Goal: Information Seeking & Learning: Check status

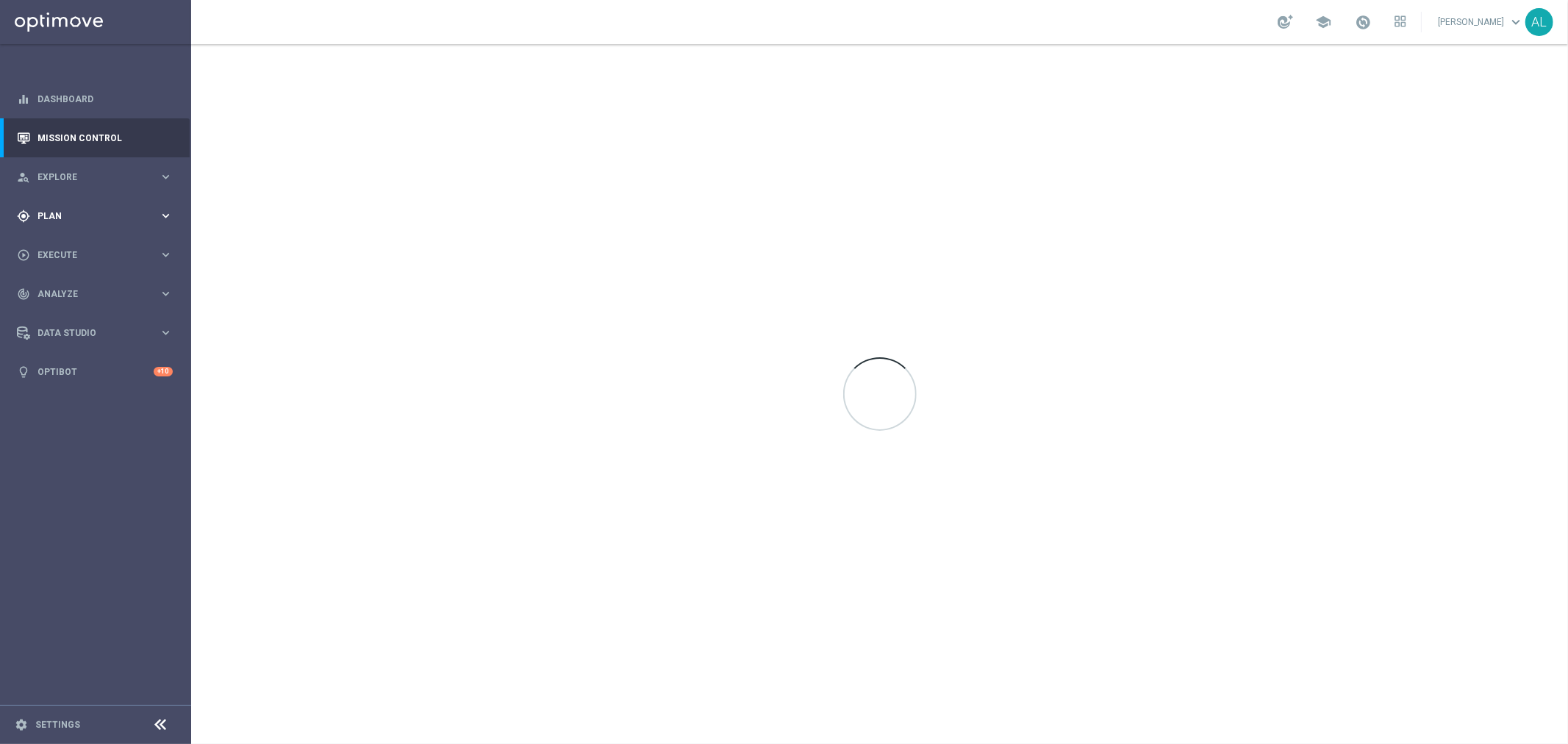
click at [115, 215] on span "Plan" at bounding box center [98, 215] width 122 height 9
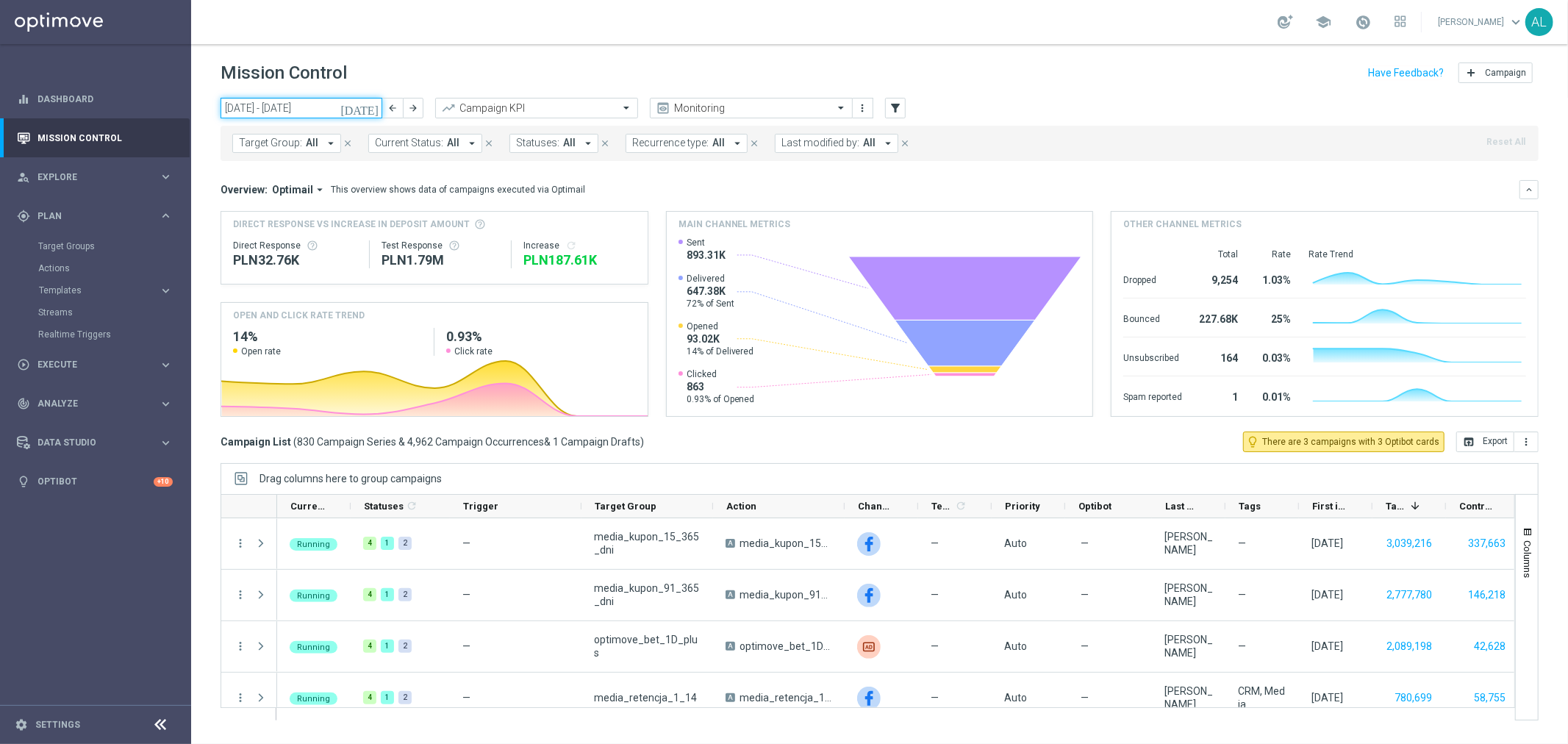
click at [314, 108] on input "01 Sep 2025 - 07 Sep 2025" at bounding box center [301, 108] width 162 height 21
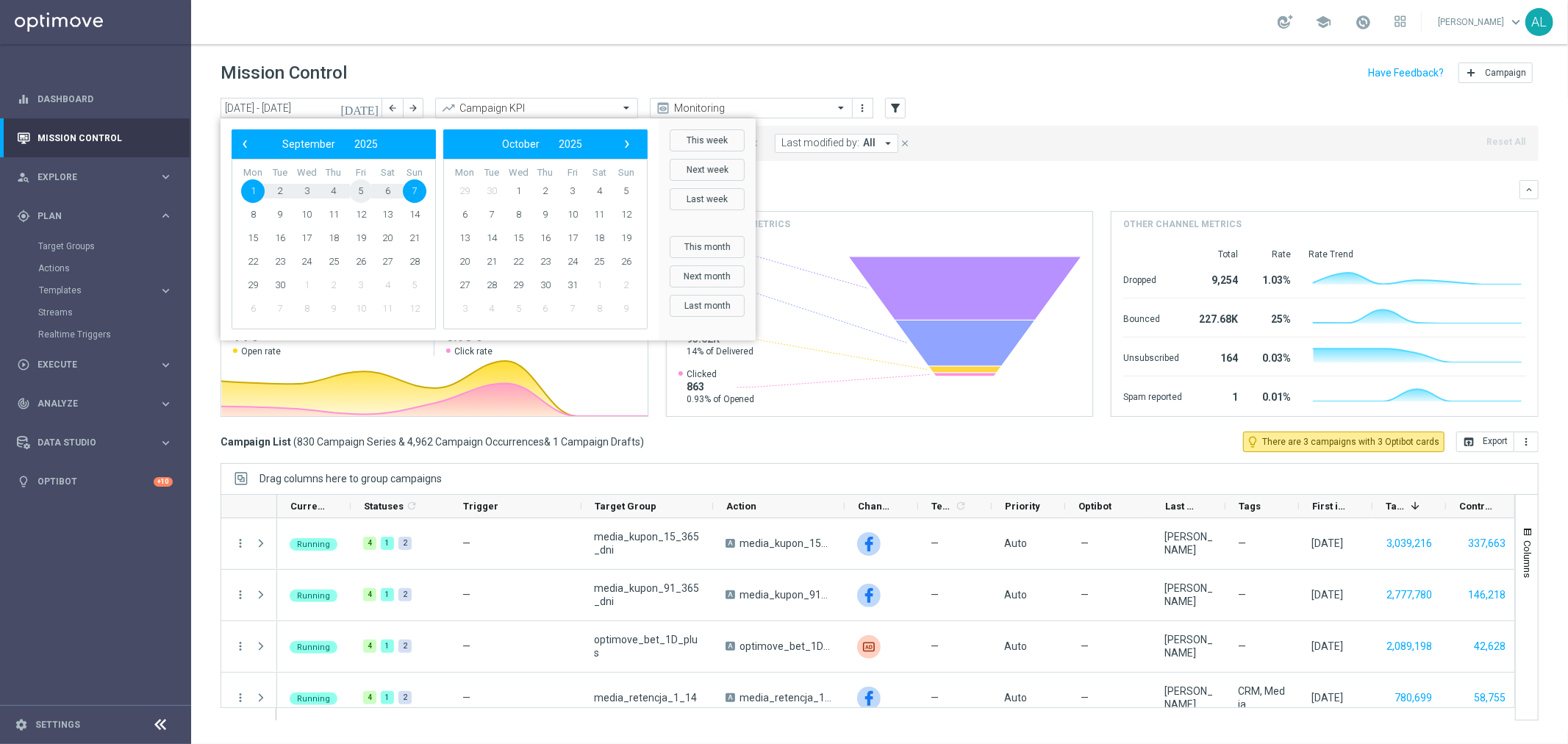
click at [354, 196] on span "5" at bounding box center [360, 191] width 23 height 23
type input "05 Sep 2025 - 05 Sep 2025"
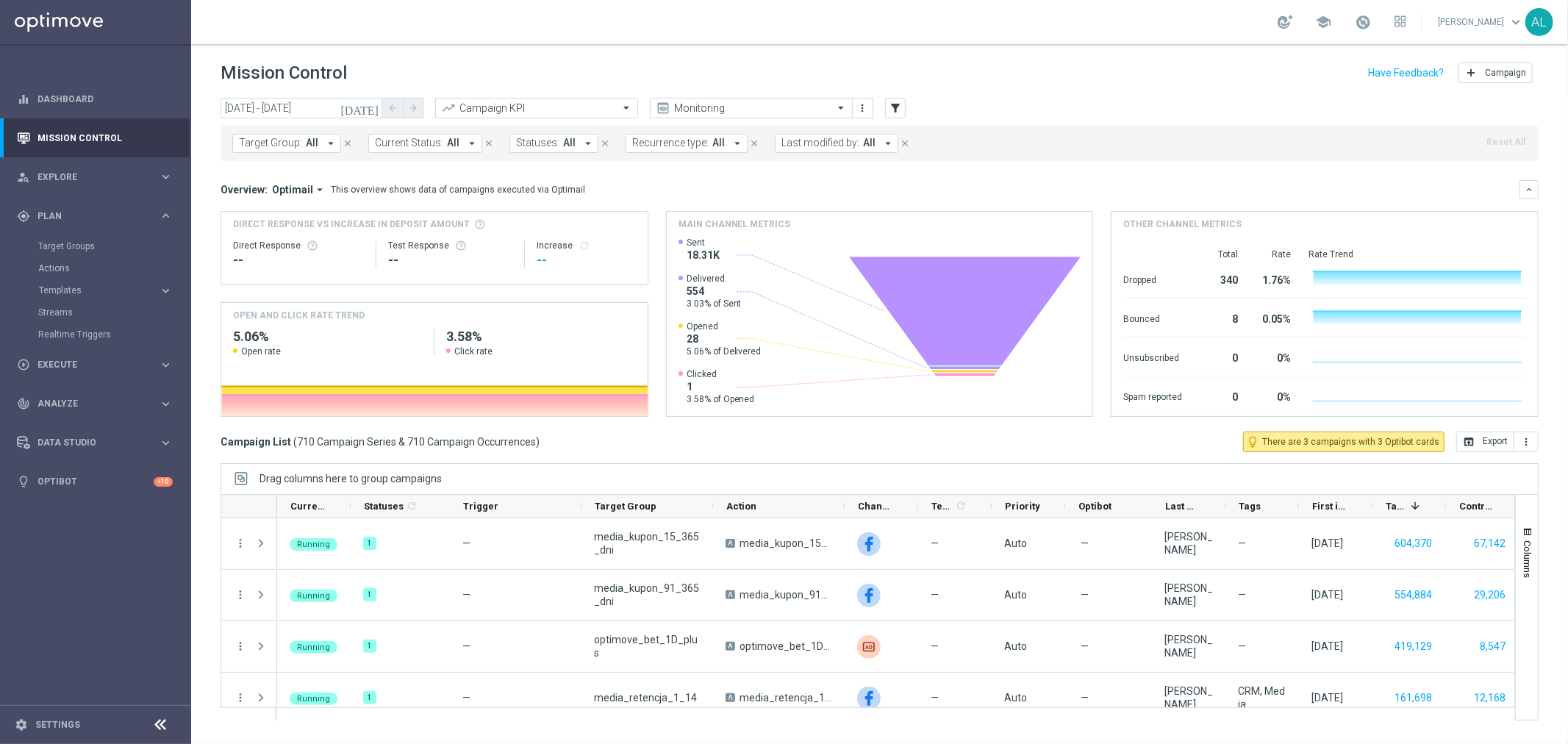
click at [798, 141] on span "Last modified by:" at bounding box center [820, 143] width 78 height 13
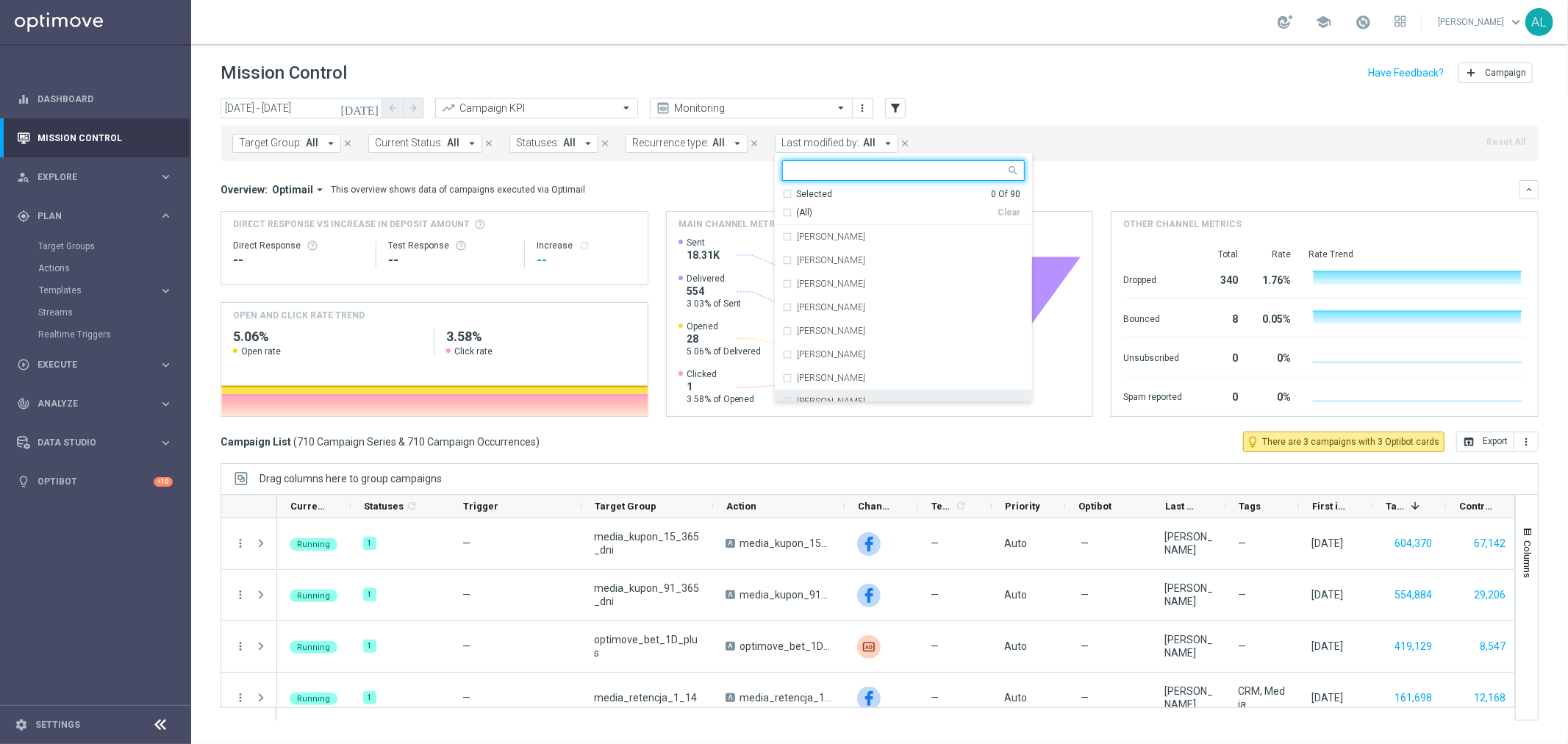
click at [833, 400] on label "[PERSON_NAME]" at bounding box center [830, 401] width 68 height 9
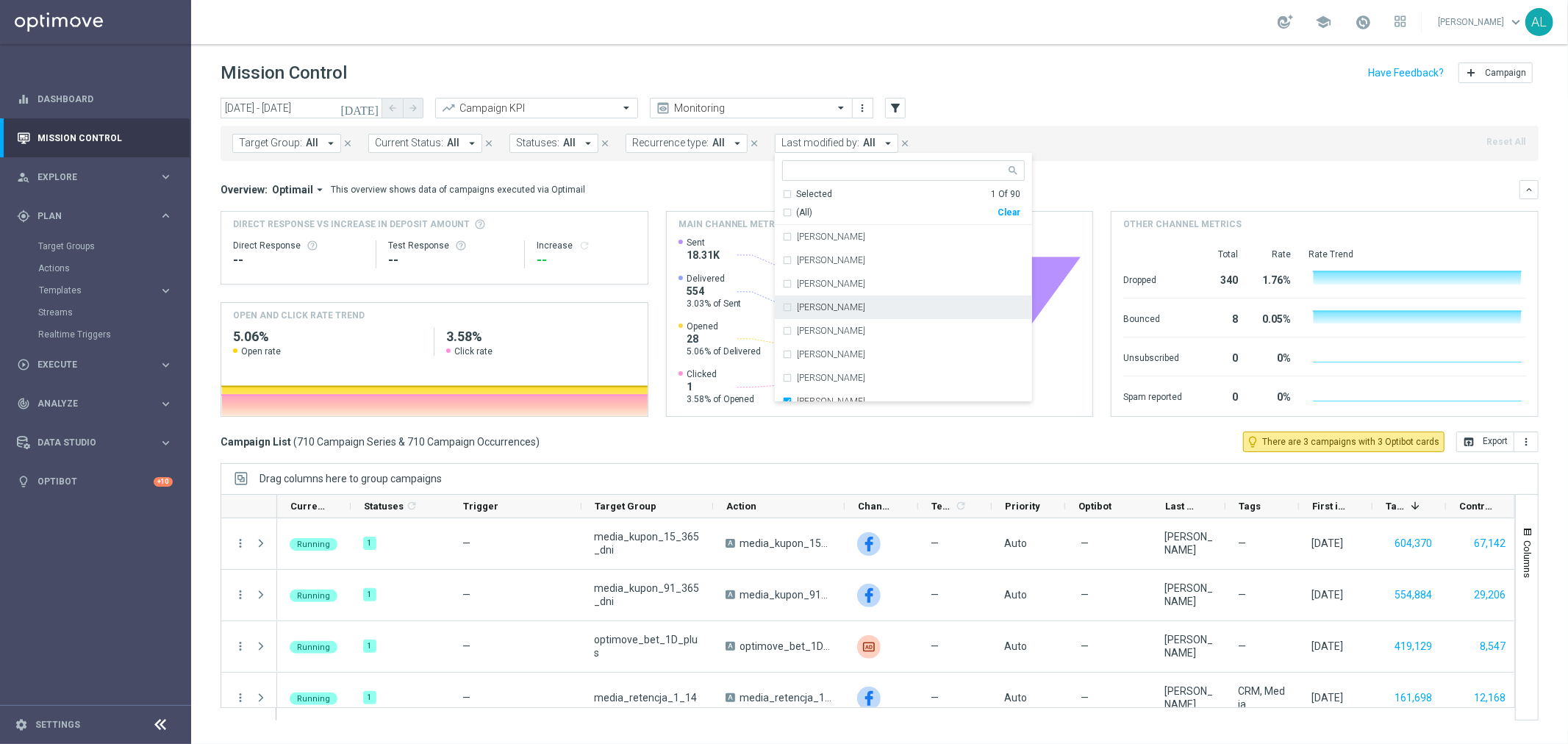
drag, startPoint x: 1058, startPoint y: 151, endPoint x: 319, endPoint y: 93, distance: 741.3
click at [1058, 151] on div "Target Group: All arrow_drop_down close Current Status: All arrow_drop_down clo…" at bounding box center [879, 143] width 1317 height 35
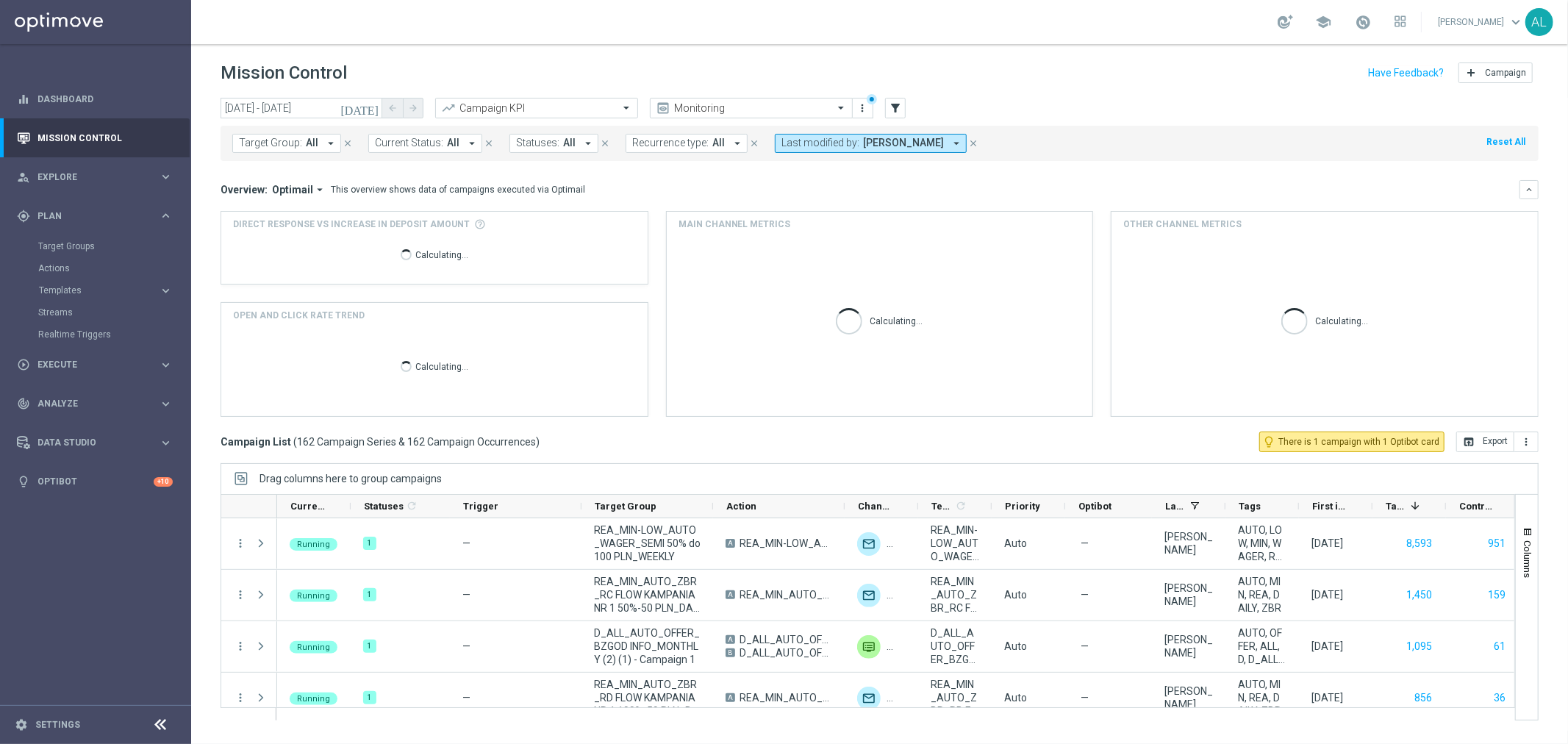
click at [283, 143] on span "Target Group:" at bounding box center [270, 143] width 63 height 13
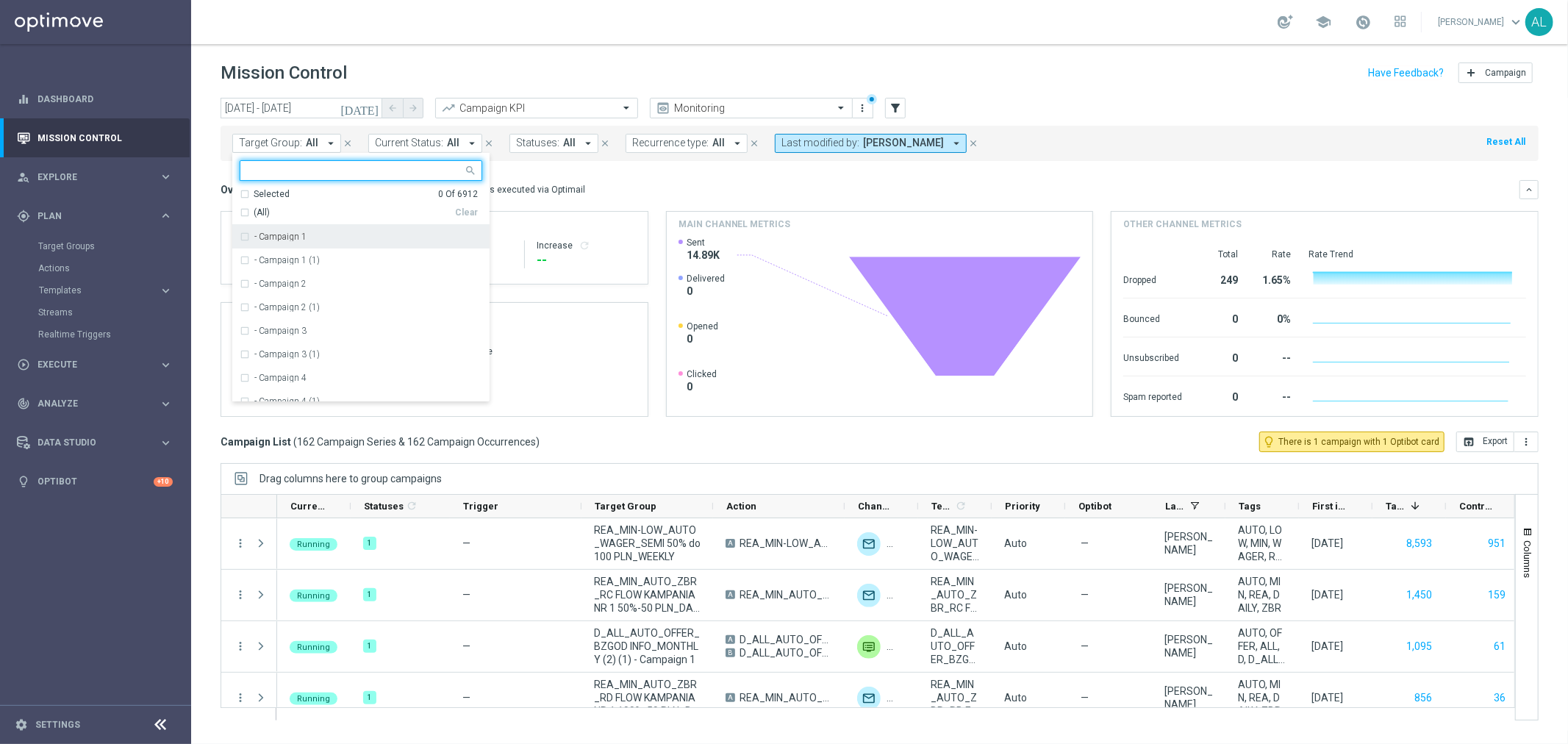
click at [428, 144] on span "Current Status:" at bounding box center [408, 143] width 68 height 13
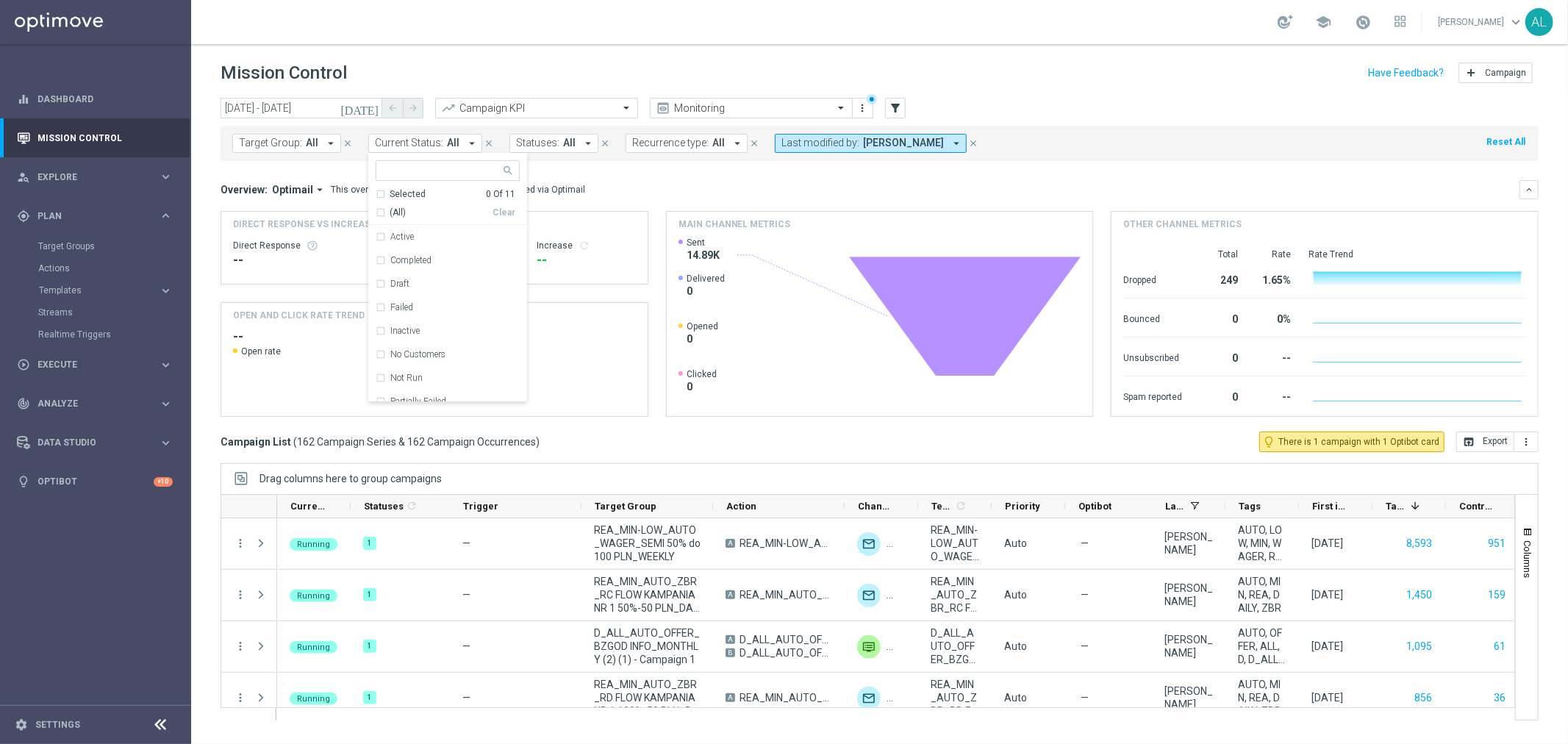
click at [634, 141] on span "Recurrence type:" at bounding box center [670, 143] width 76 height 13
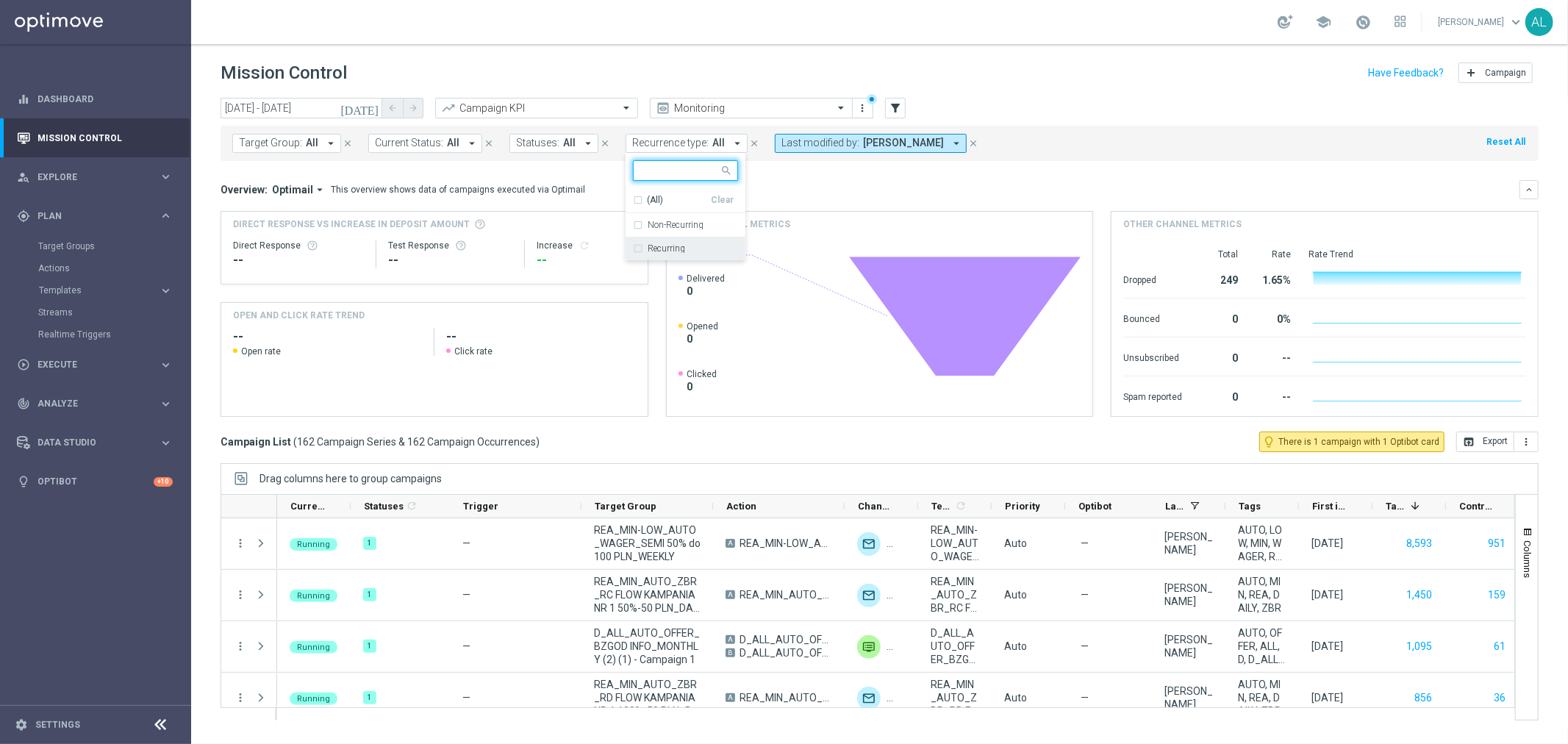
click at [660, 247] on label "Recurring" at bounding box center [666, 248] width 38 height 9
click at [885, 203] on div "Overview: Optimail arrow_drop_down This overview shows data of campaigns execut…" at bounding box center [879, 299] width 1317 height 237
click at [296, 141] on span "Target Group:" at bounding box center [270, 143] width 63 height 13
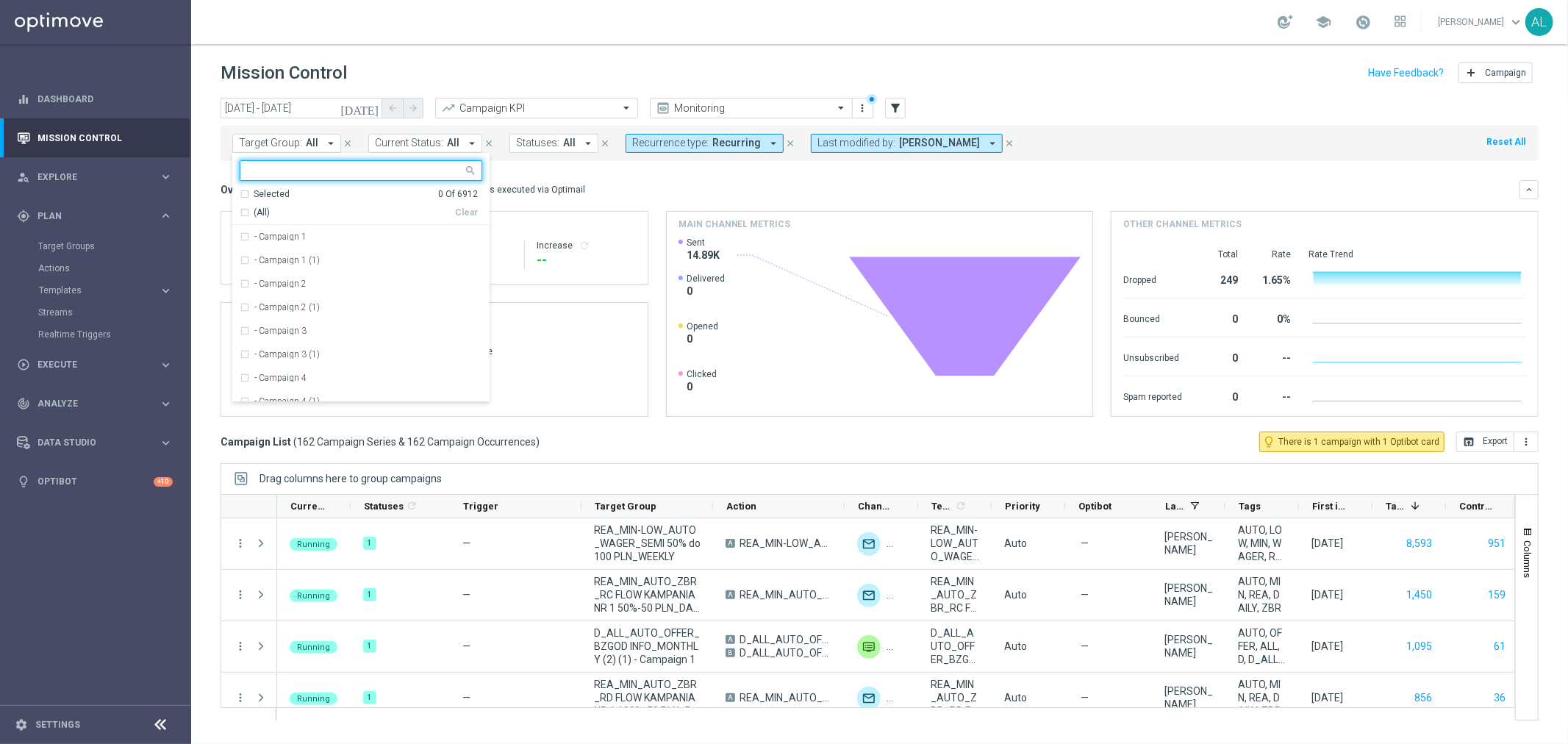
click at [316, 175] on input "text" at bounding box center [355, 171] width 215 height 13
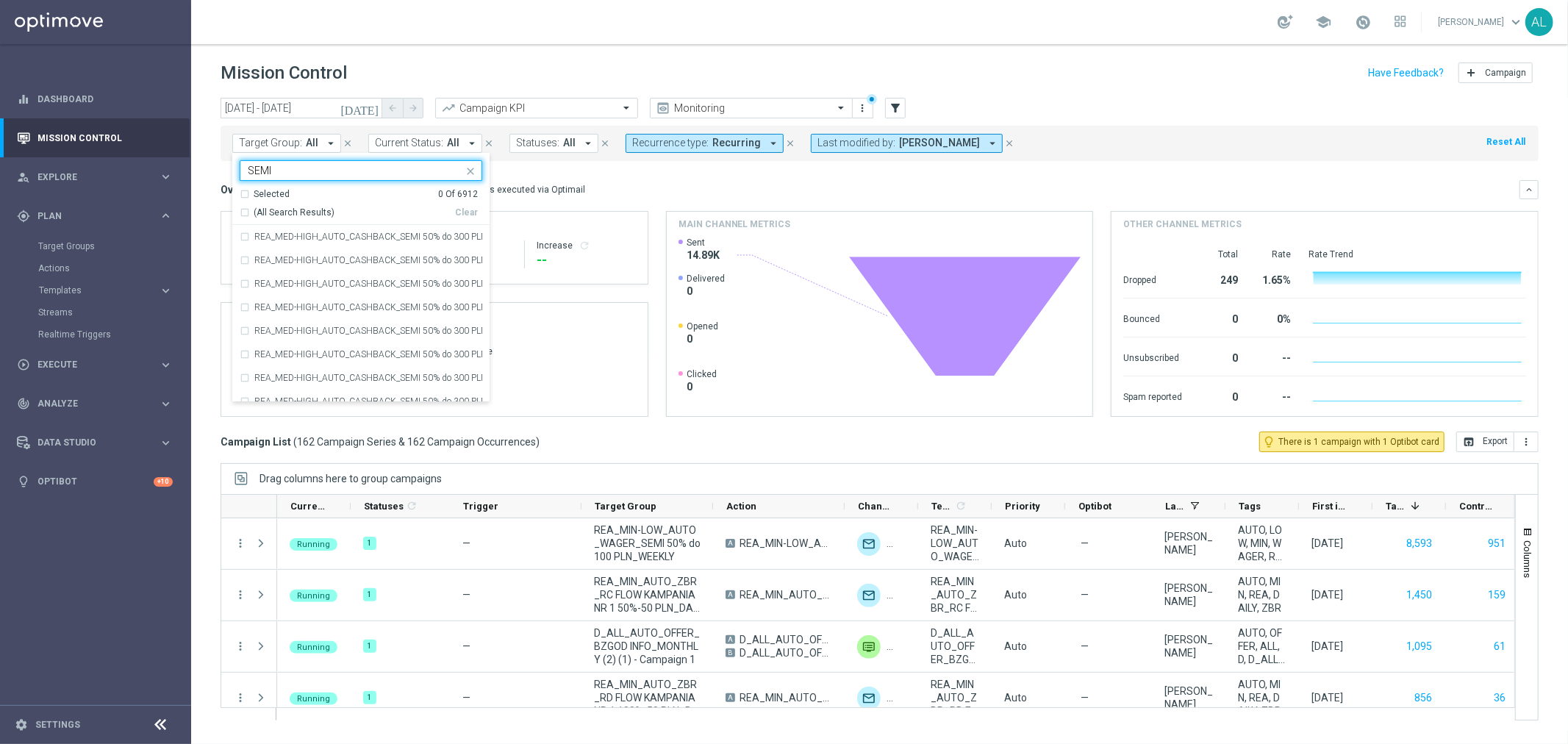
click at [241, 214] on div "(All Search Results)" at bounding box center [347, 213] width 215 height 13
type input "SEMI"
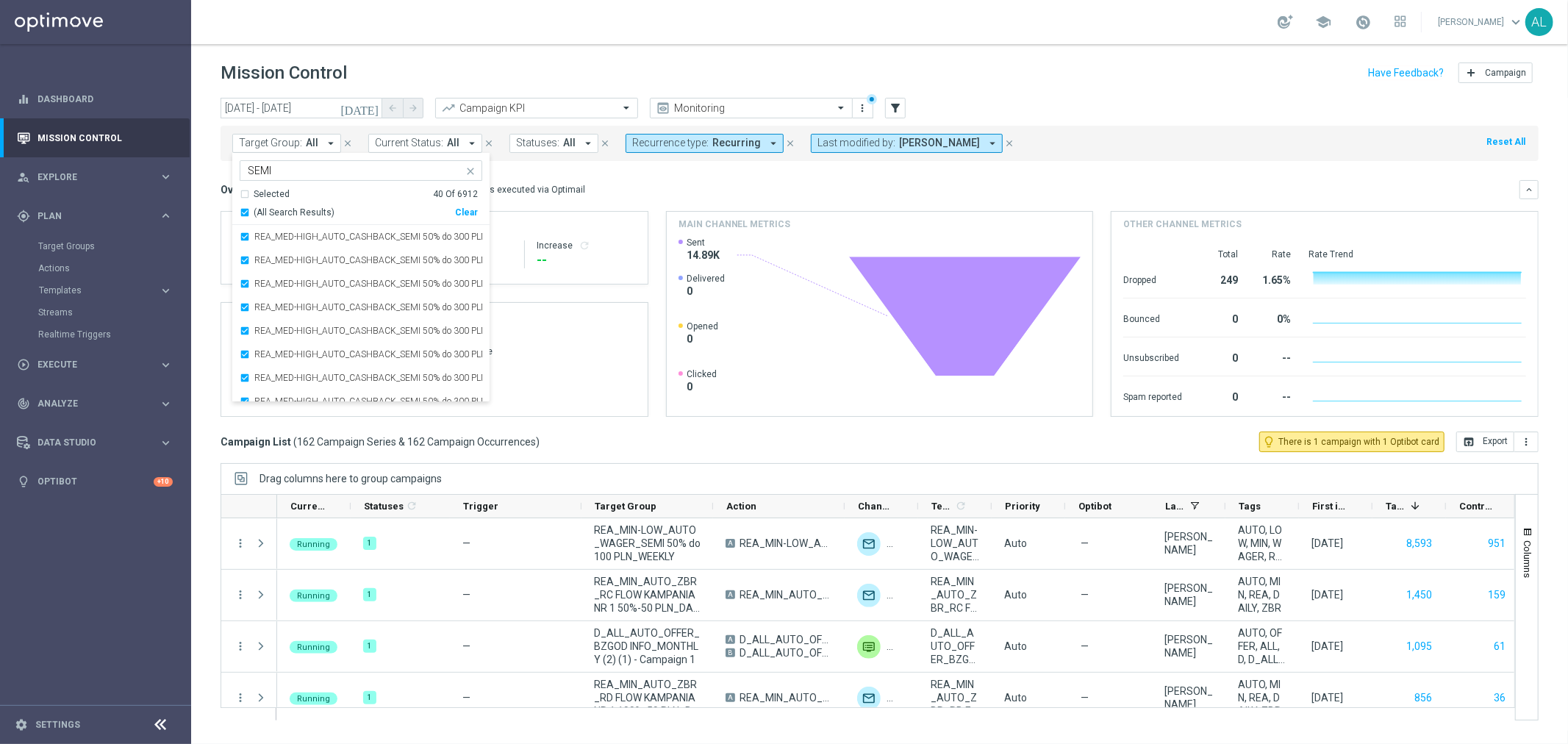
click at [575, 191] on div "Overview: Optimail arrow_drop_down This overview shows data of campaigns execut…" at bounding box center [869, 190] width 1299 height 14
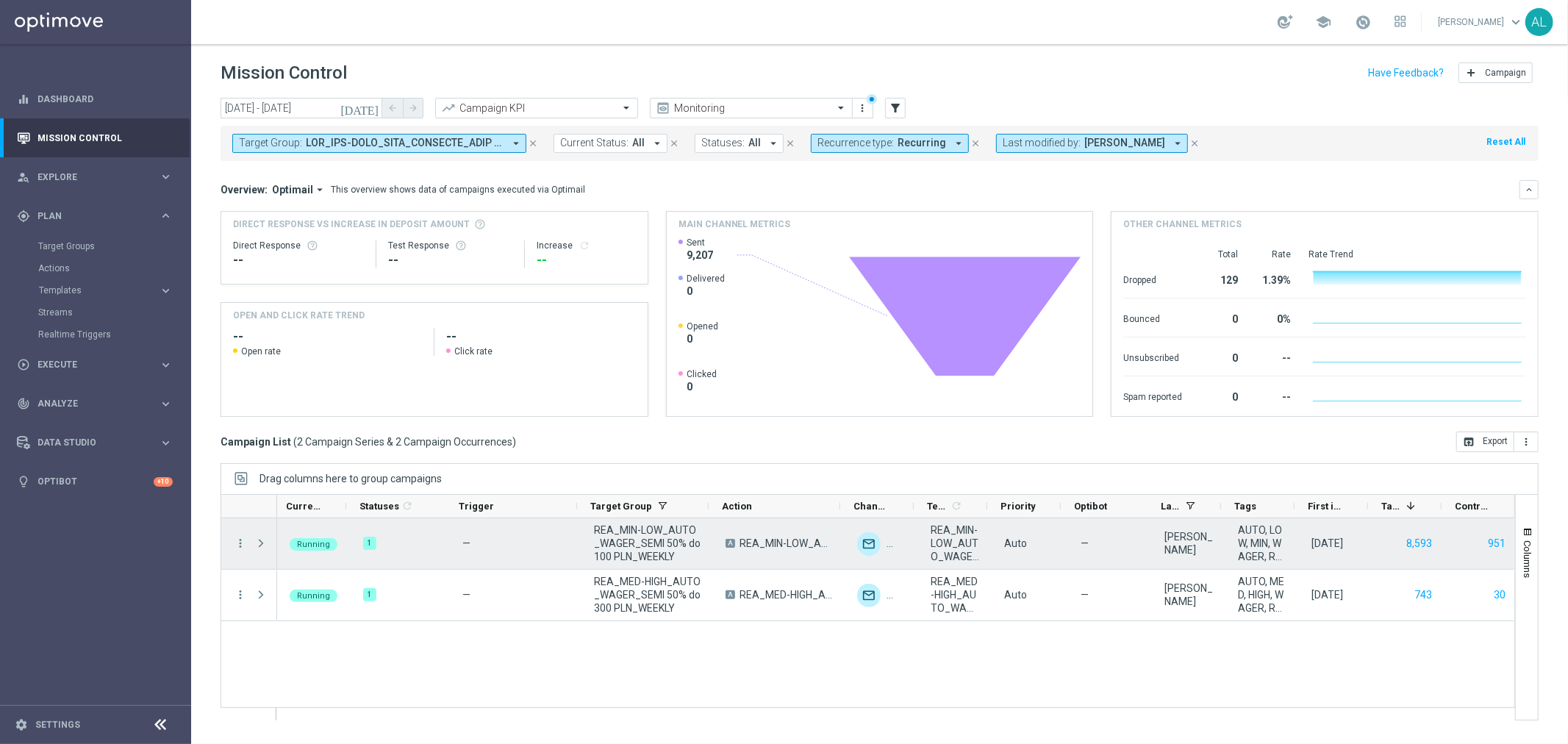
scroll to position [0, 3]
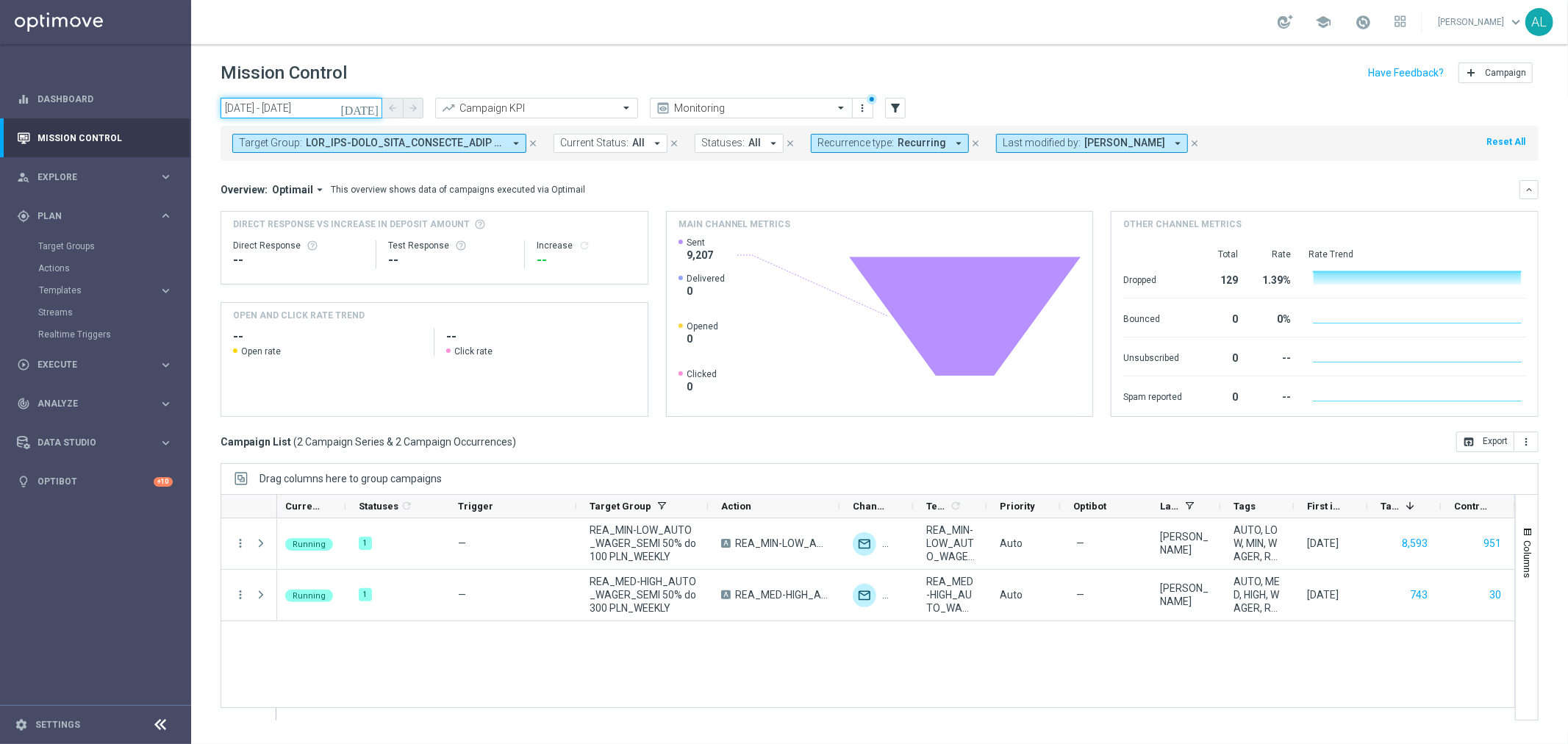
click at [279, 109] on input "05 Sep 2025 - 05 Sep 2025" at bounding box center [301, 108] width 162 height 21
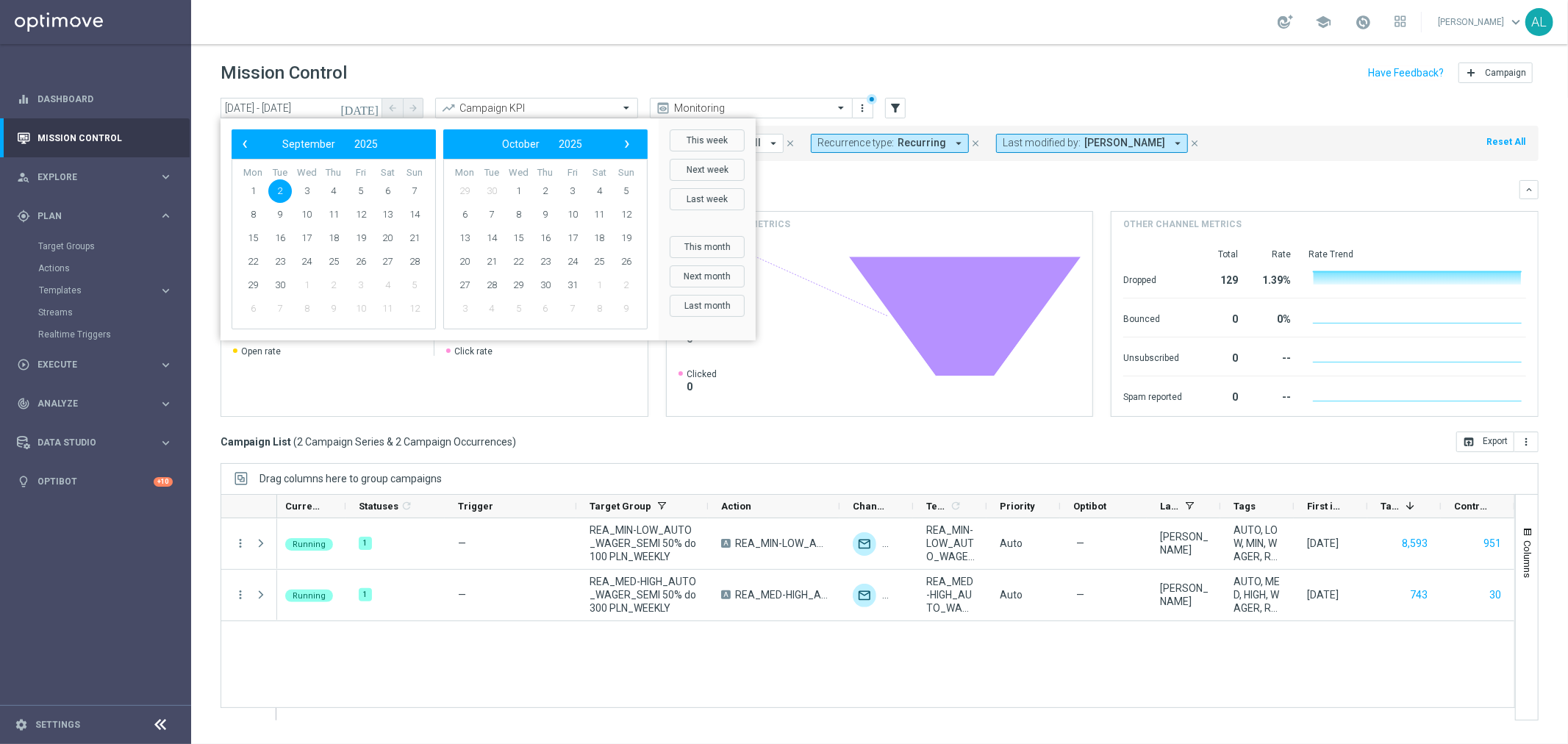
click at [290, 189] on span "2" at bounding box center [279, 191] width 23 height 23
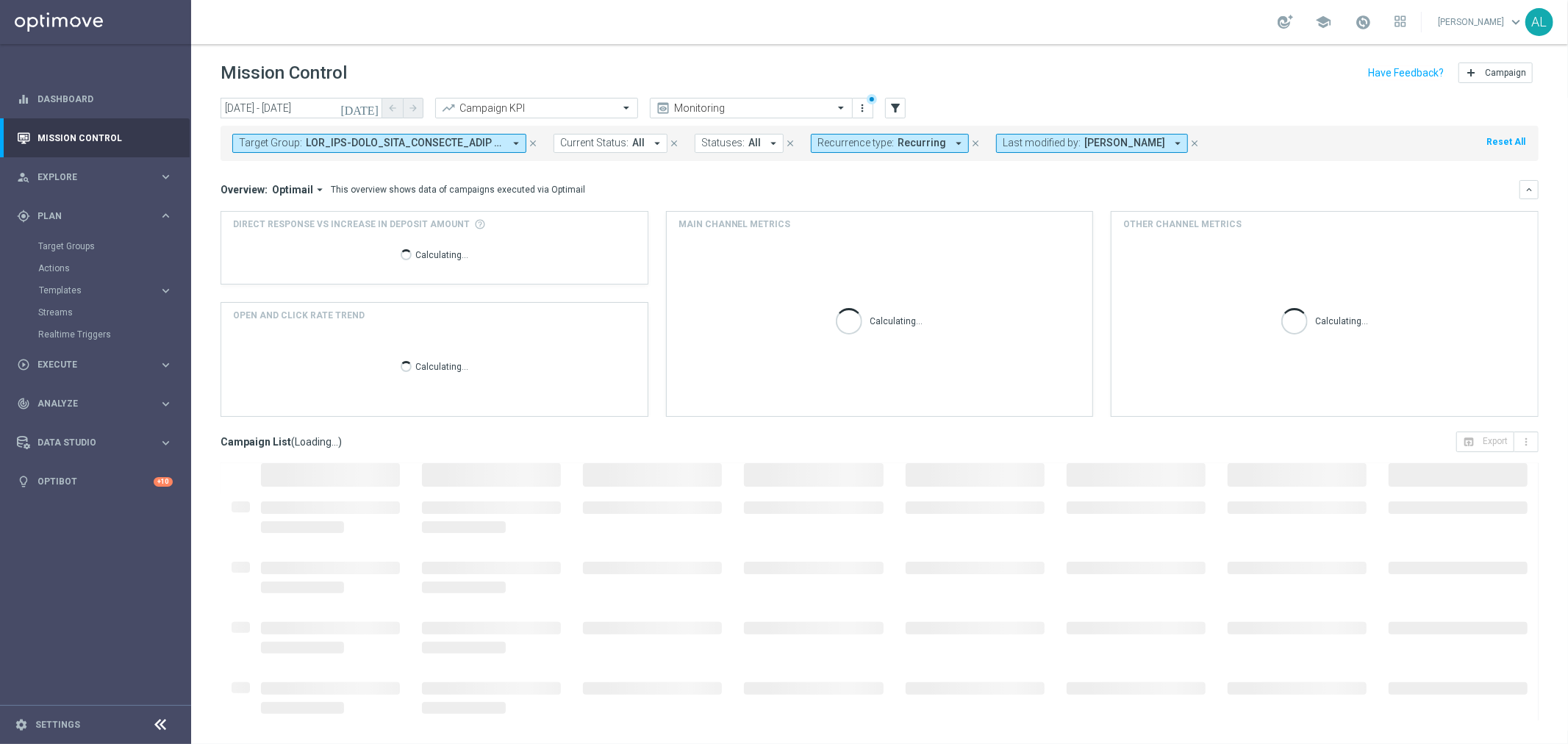
click at [938, 143] on button "Recurrence type: Recurring arrow_drop_down" at bounding box center [889, 143] width 158 height 19
click at [855, 216] on div "Non-Recurring" at bounding box center [870, 224] width 105 height 23
drag, startPoint x: 852, startPoint y: 240, endPoint x: 845, endPoint y: 241, distance: 7.1
click at [851, 241] on div "Recurring" at bounding box center [870, 248] width 105 height 23
click at [768, 178] on mini-dashboard "Overview: Optimail arrow_drop_down This overview shows data of campaigns execut…" at bounding box center [879, 296] width 1317 height 271
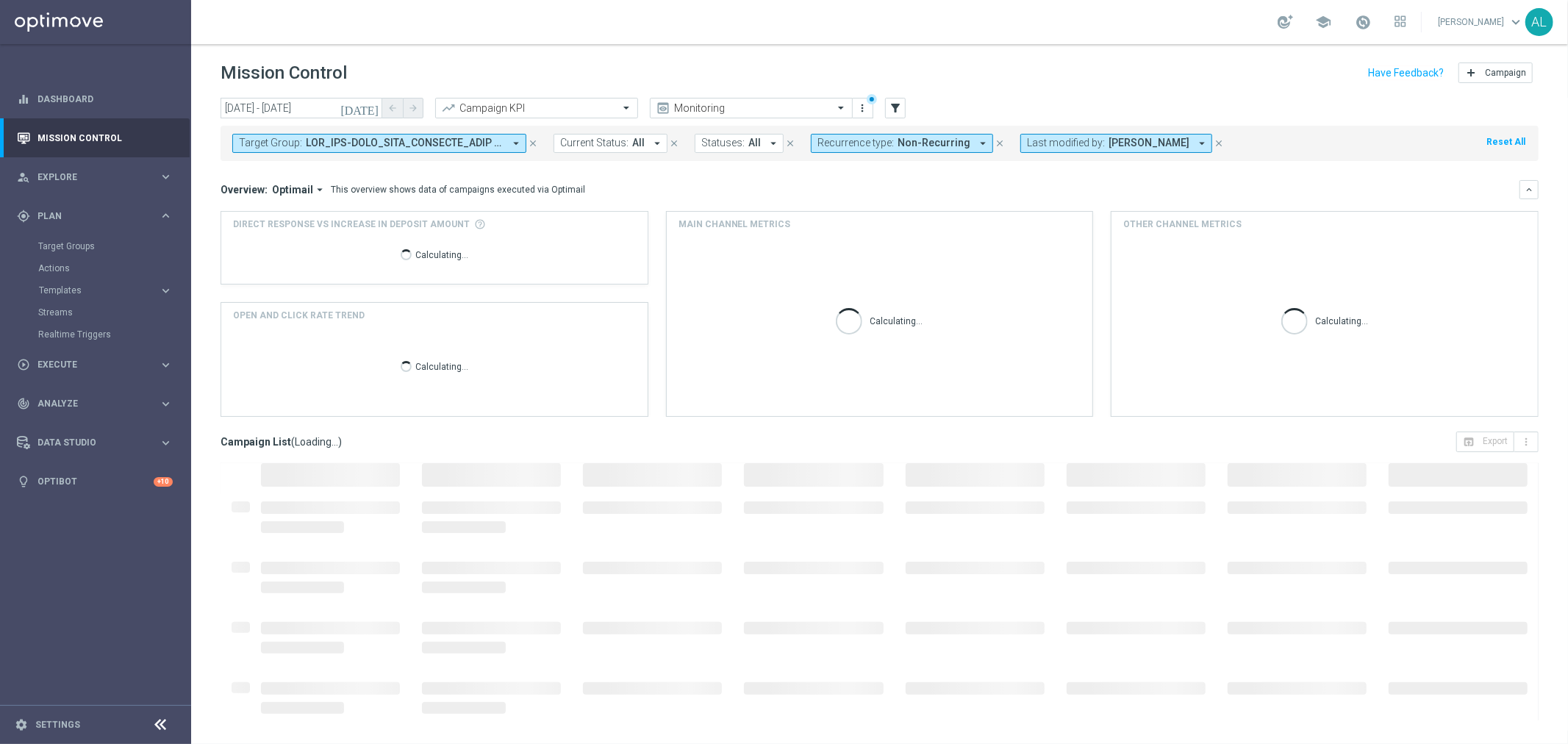
drag, startPoint x: 517, startPoint y: 156, endPoint x: 487, endPoint y: 148, distance: 31.0
click at [512, 156] on div "Target Group: arrow_drop_down close Current Status: All arrow_drop_down close S…" at bounding box center [879, 143] width 1317 height 35
click at [476, 143] on span at bounding box center [404, 143] width 198 height 13
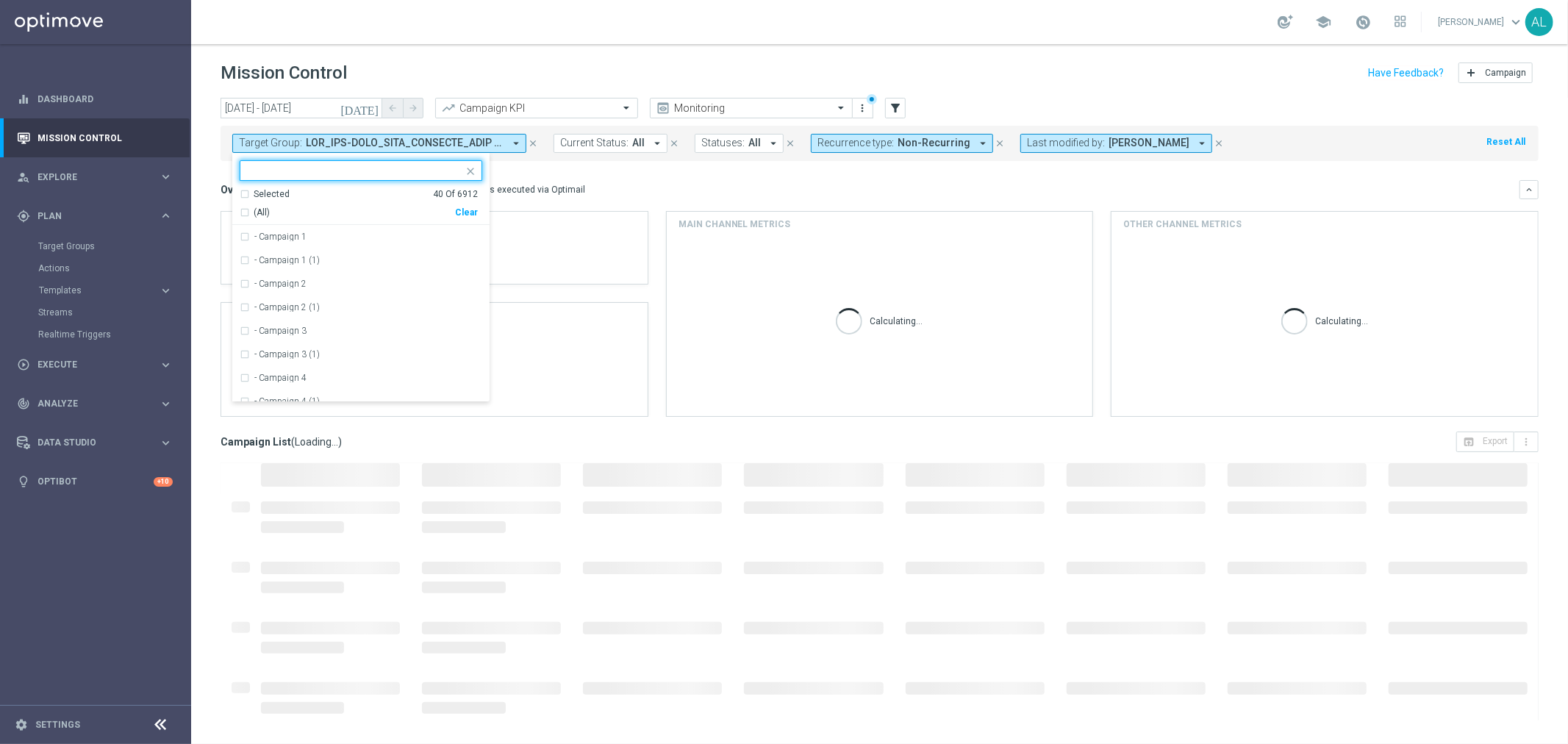
click at [464, 203] on div "(All) Clear" at bounding box center [359, 210] width 239 height 18
click at [0, 0] on div "Clear" at bounding box center [0, 0] width 0 height 0
click at [811, 184] on div "Overview: Optimail arrow_drop_down This overview shows data of campaigns execut…" at bounding box center [869, 190] width 1299 height 14
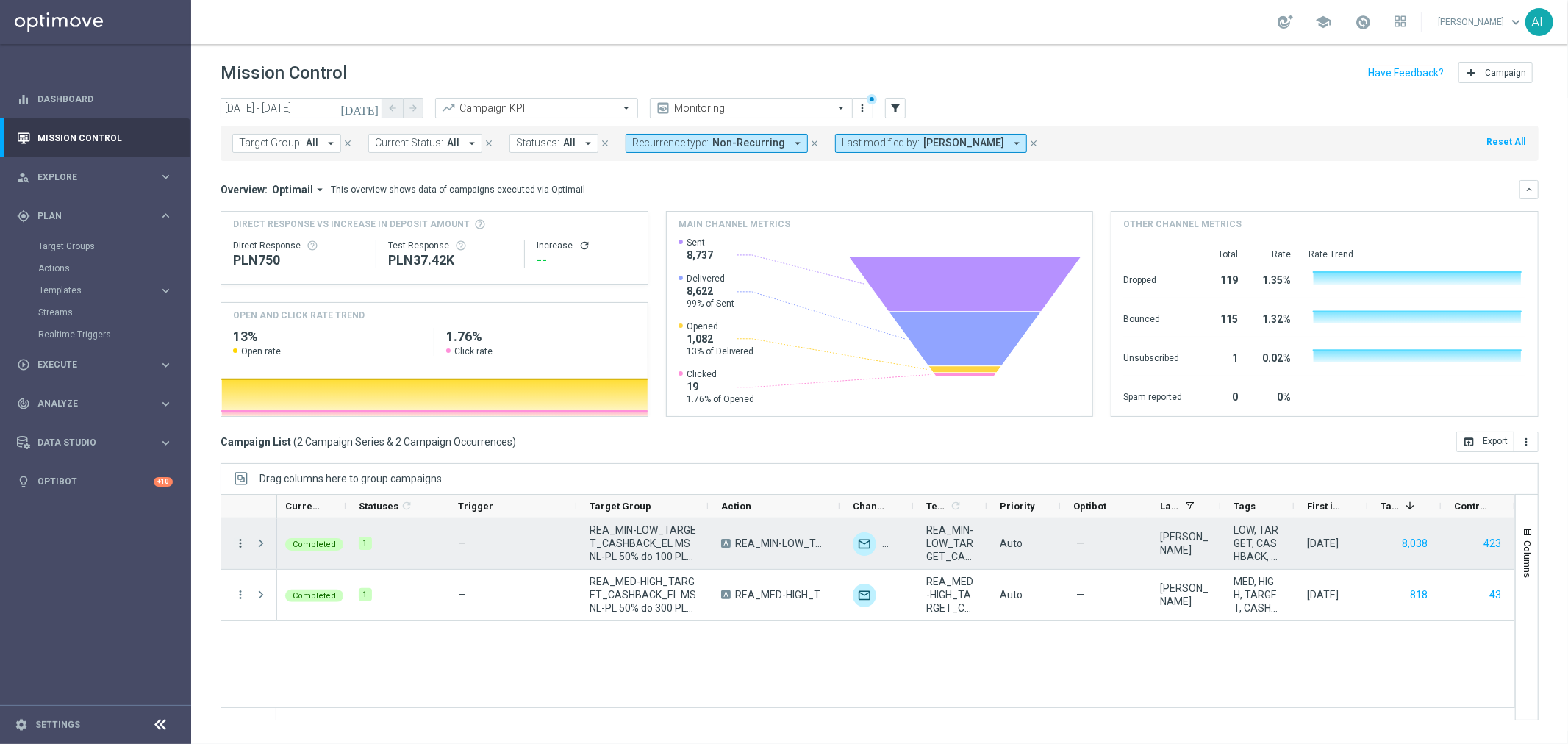
click at [237, 541] on icon "more_vert" at bounding box center [240, 543] width 14 height 14
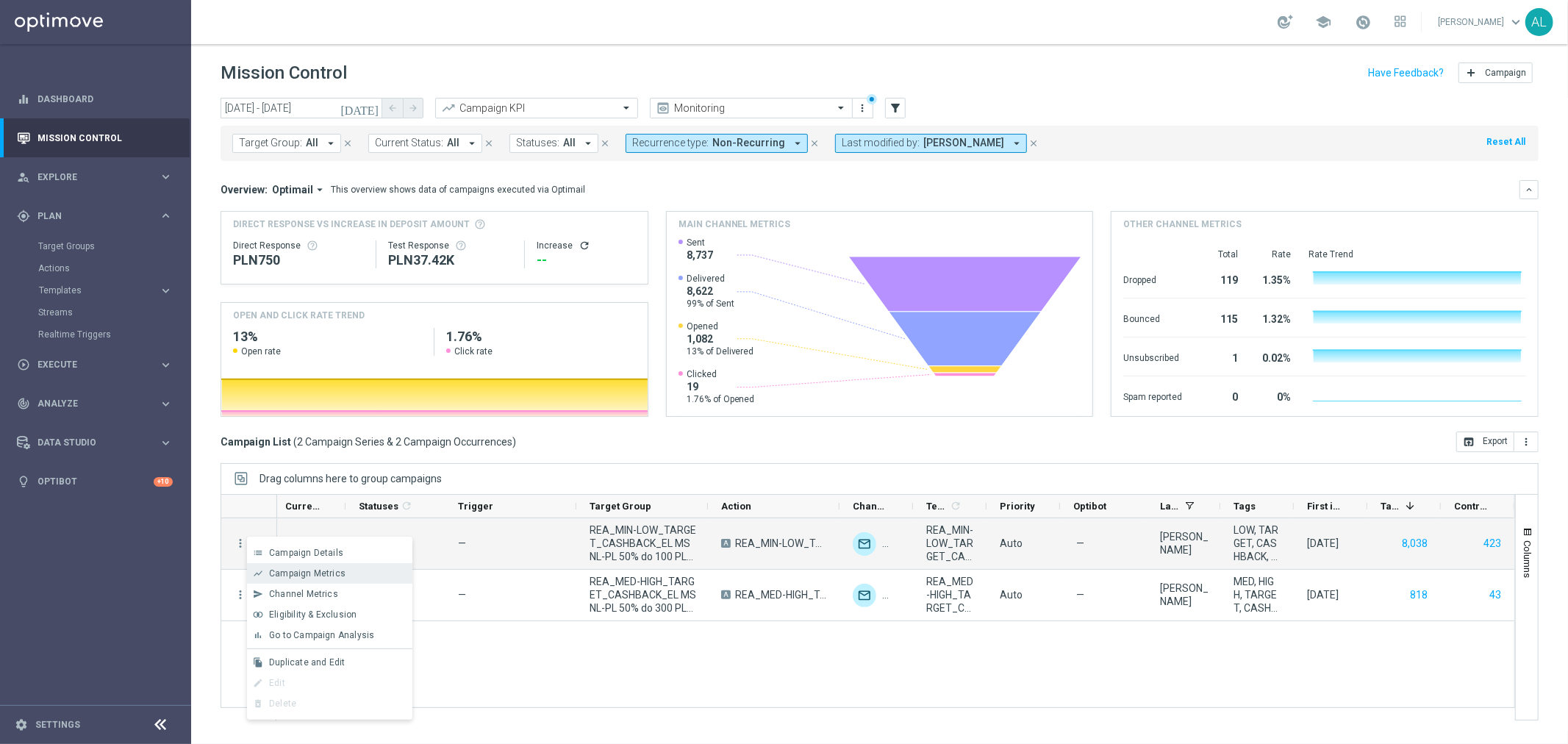
click at [316, 574] on span "Campaign Metrics" at bounding box center [307, 573] width 76 height 10
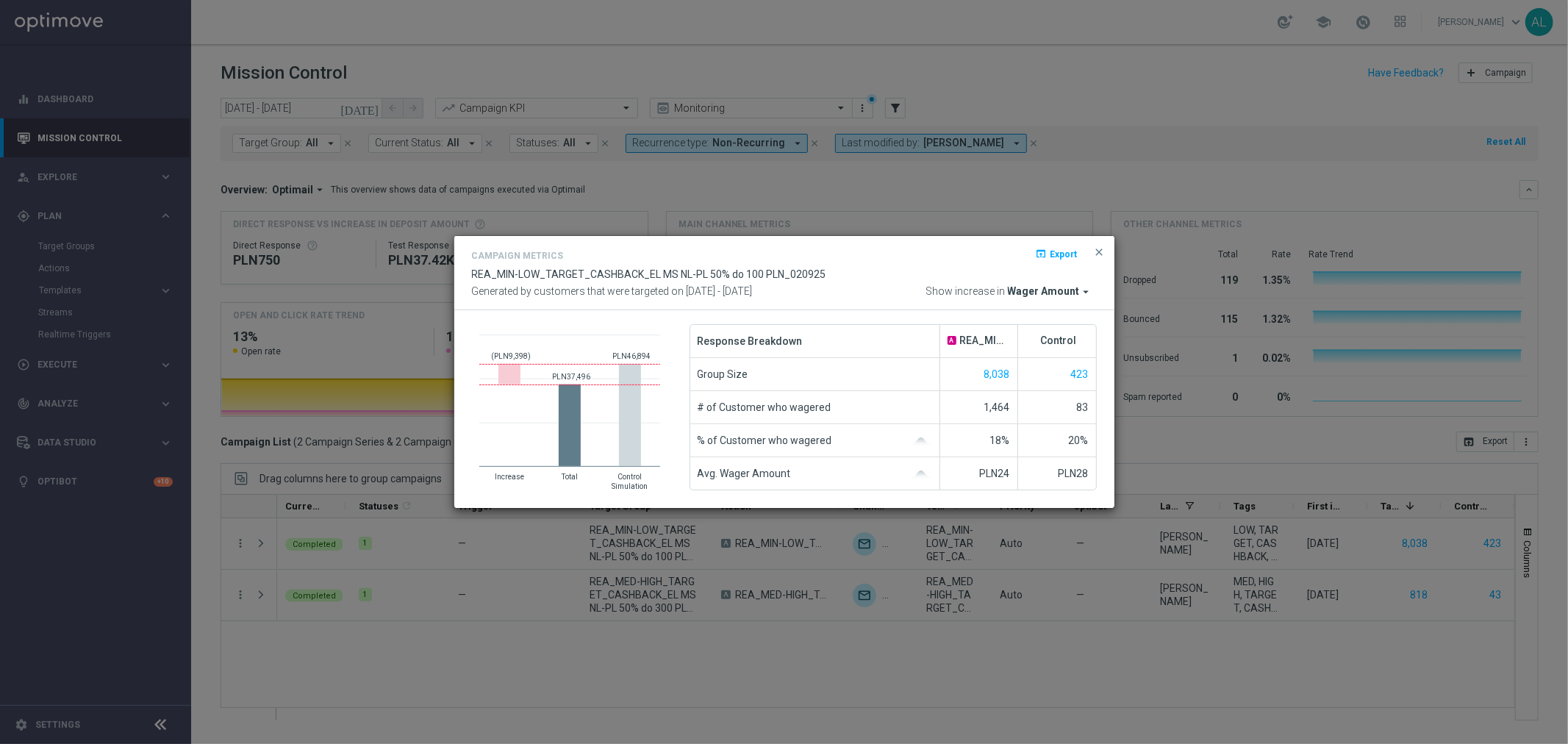
click at [1093, 260] on button "close" at bounding box center [1100, 252] width 14 height 18
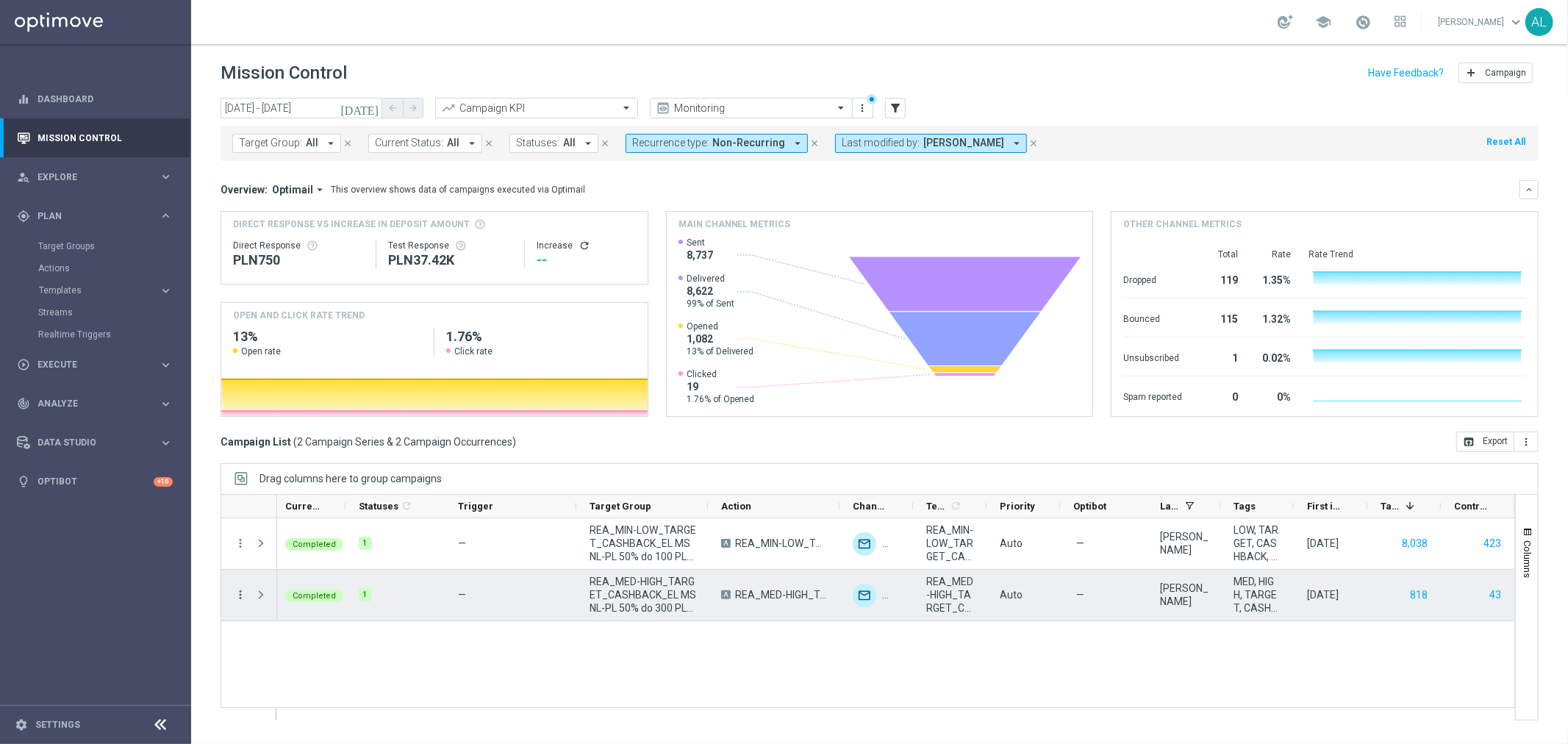
click at [236, 597] on icon "more_vert" at bounding box center [240, 595] width 14 height 14
click at [311, 444] on span "Campaign Metrics" at bounding box center [307, 441] width 76 height 10
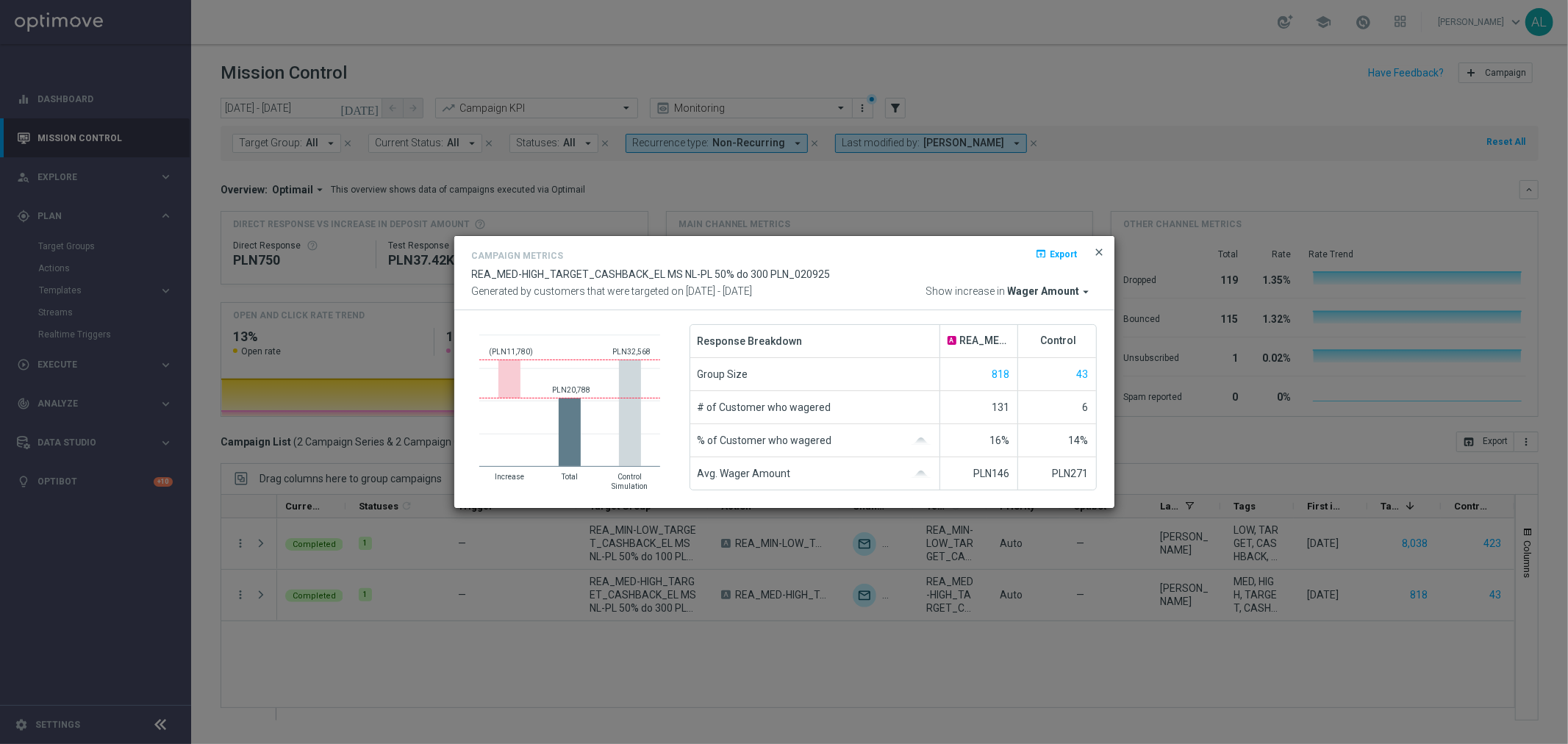
click at [1098, 251] on span "close" at bounding box center [1099, 252] width 12 height 12
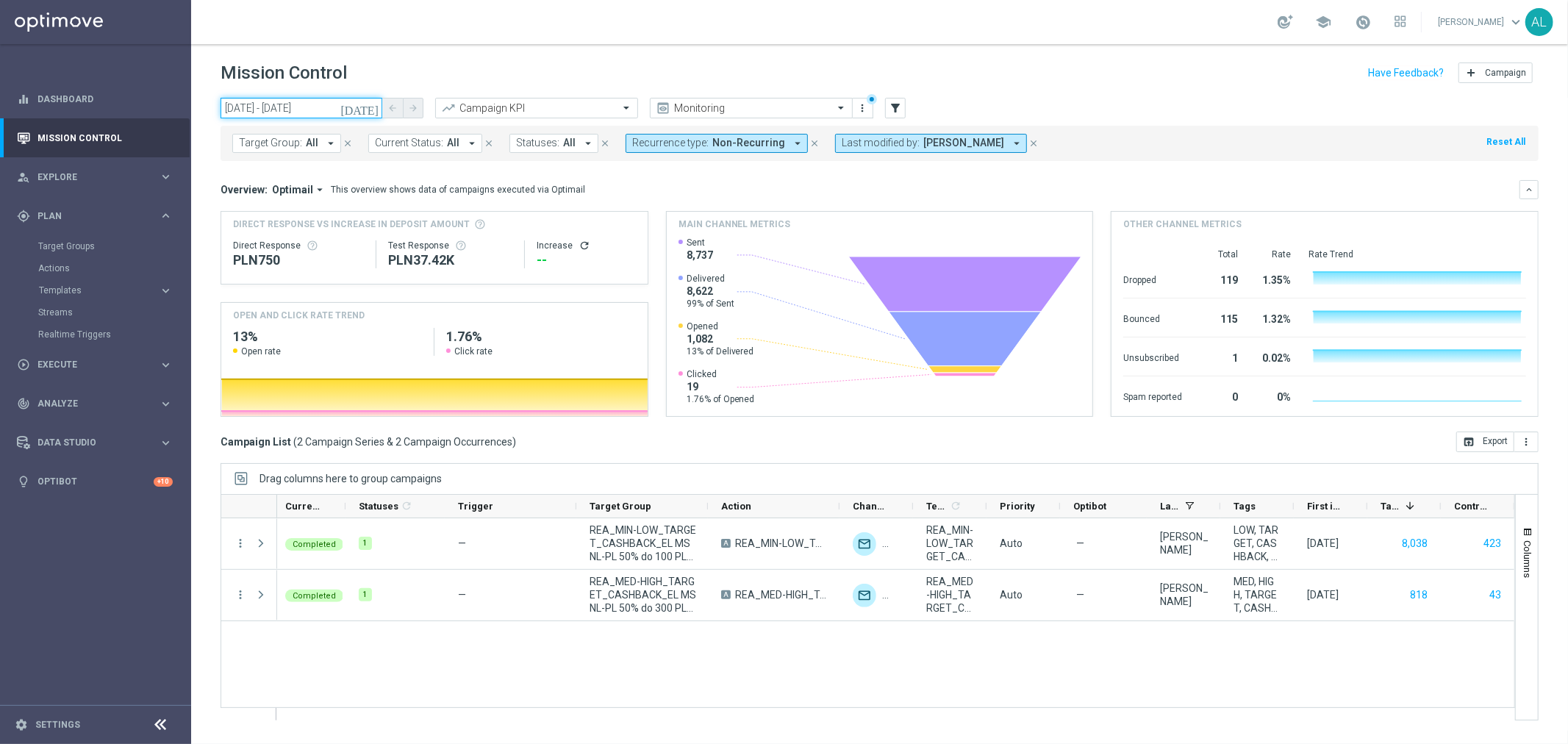
click at [304, 112] on input "02 Sep 2025 - 02 Sep 2025" at bounding box center [301, 108] width 162 height 21
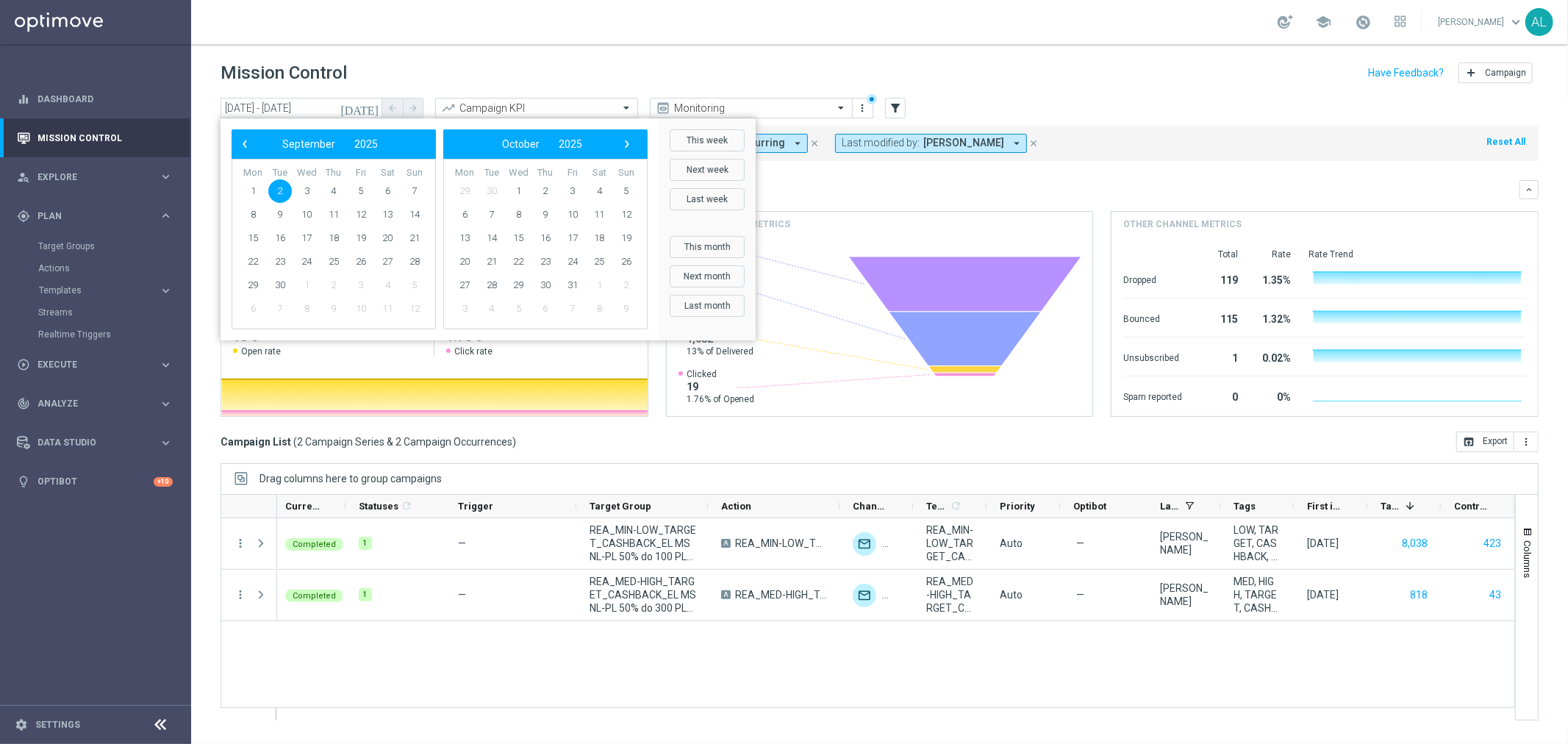
click at [278, 197] on span "2" at bounding box center [279, 191] width 23 height 23
click at [326, 193] on span "4" at bounding box center [333, 191] width 23 height 23
type input "02 Sep 2025 - 04 Sep 2025"
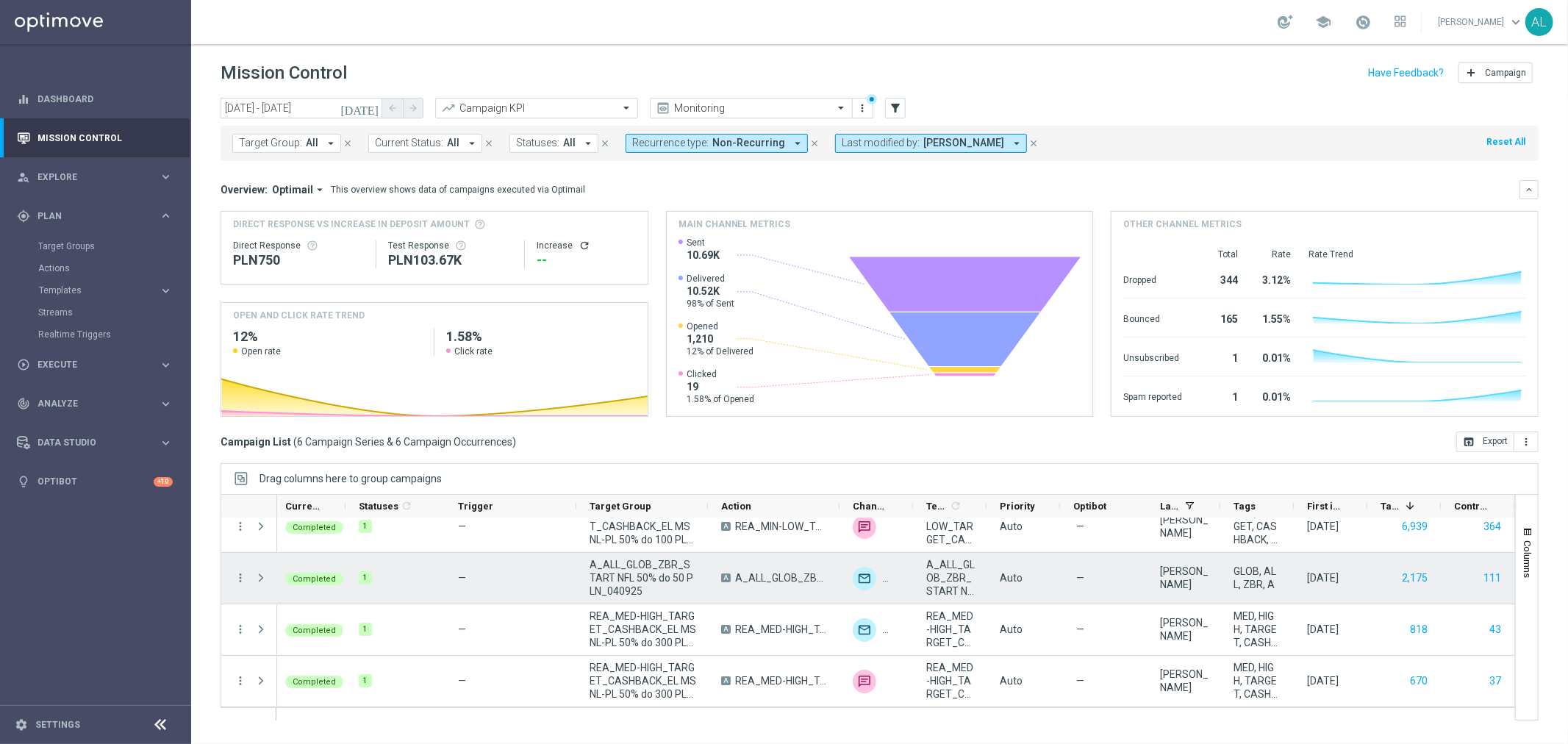
scroll to position [0, 0]
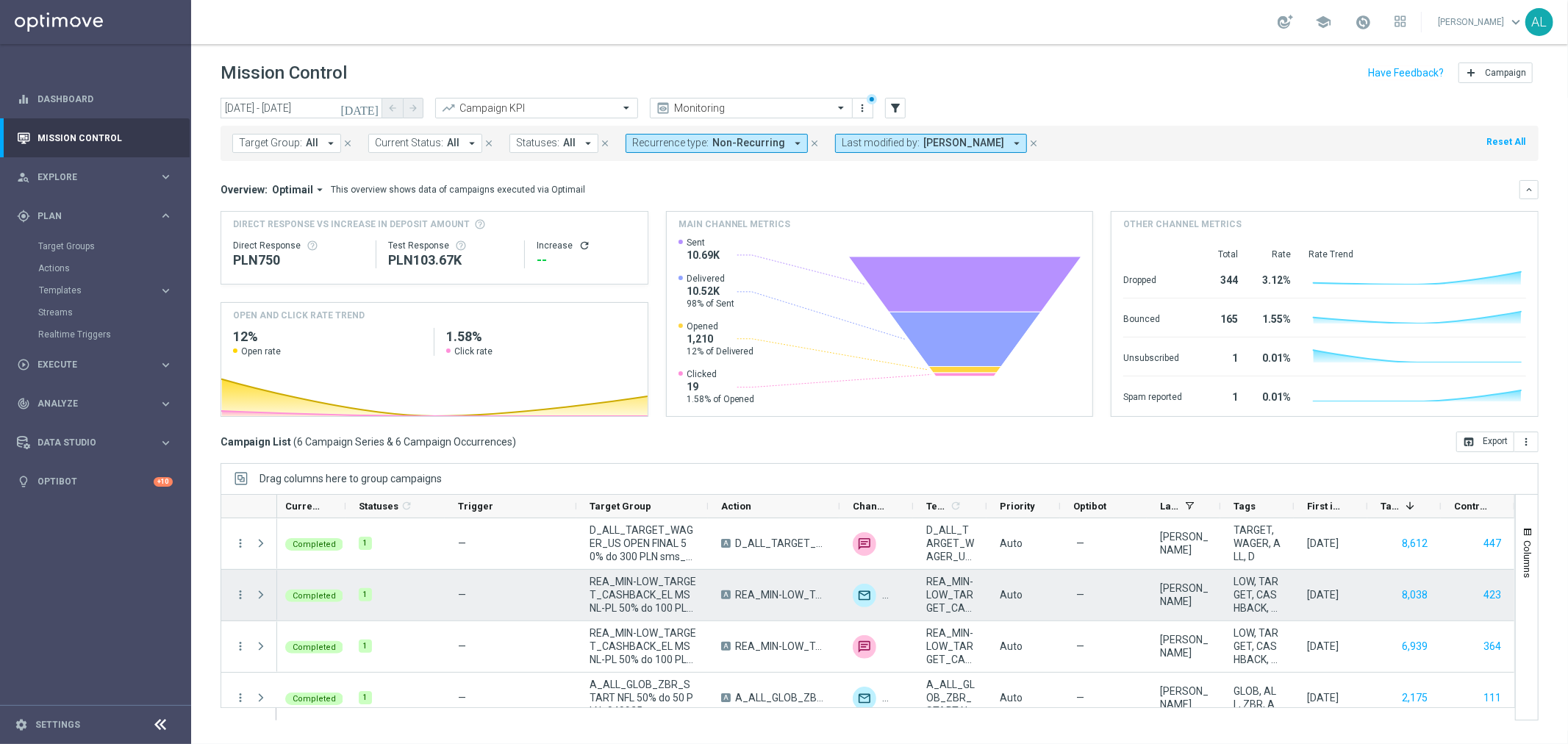
click at [230, 593] on div "more_vert" at bounding box center [234, 595] width 26 height 50
click at [235, 597] on icon "more_vert" at bounding box center [240, 595] width 14 height 14
click at [322, 449] on div "show_chart Campaign Metrics" at bounding box center [330, 442] width 166 height 21
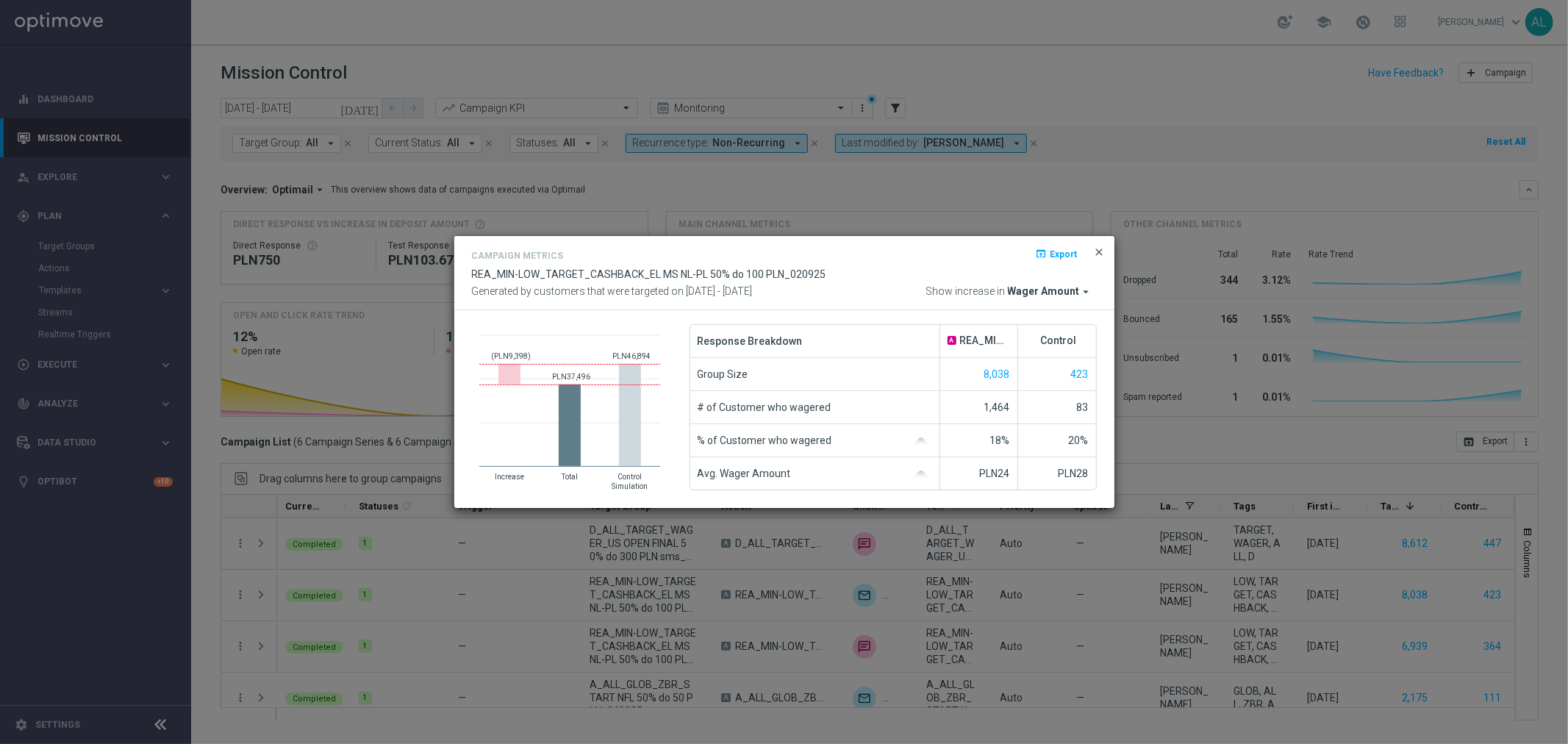
click at [1097, 255] on span "close" at bounding box center [1099, 252] width 12 height 12
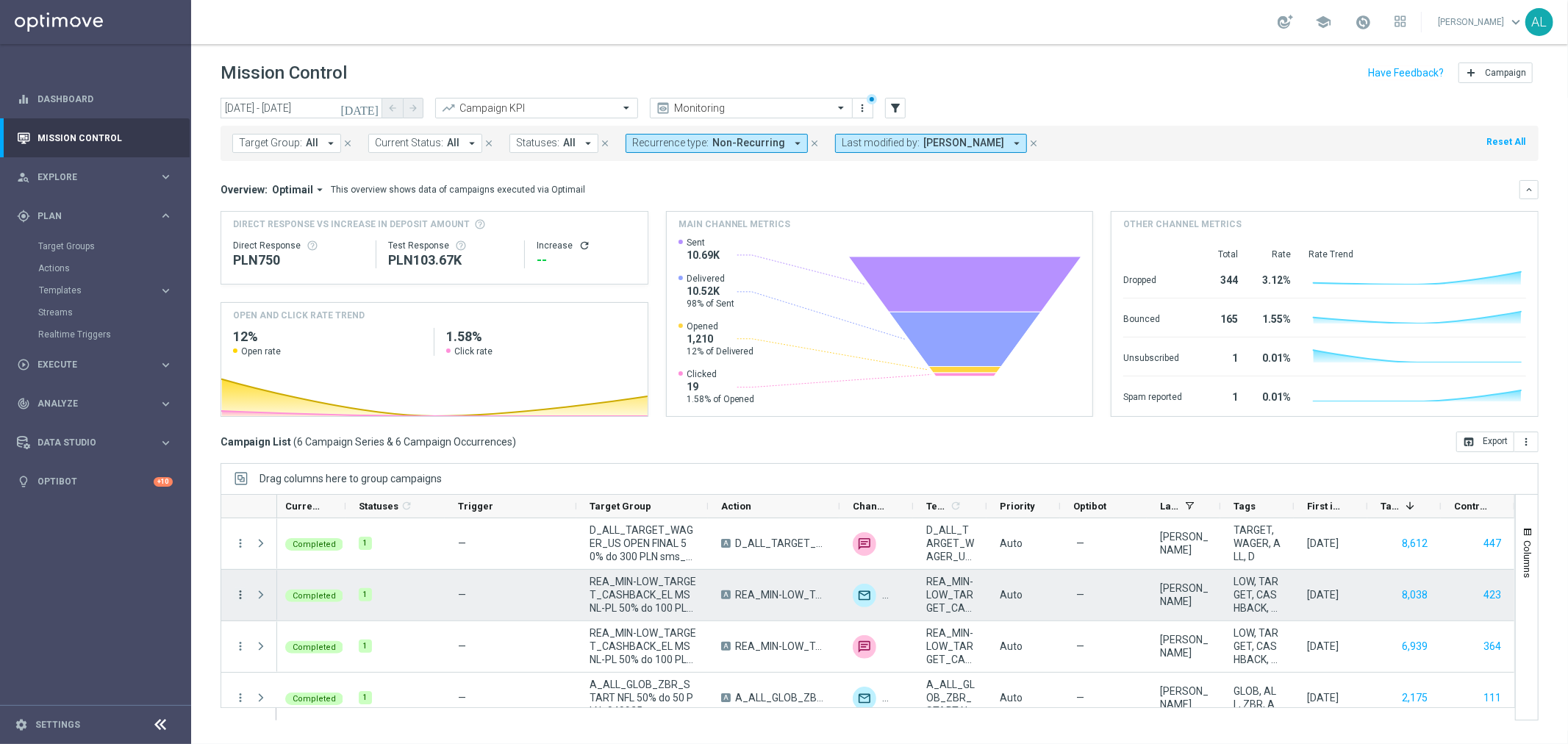
click at [243, 593] on icon "more_vert" at bounding box center [240, 595] width 14 height 14
click at [341, 445] on span "Campaign Metrics" at bounding box center [307, 441] width 76 height 10
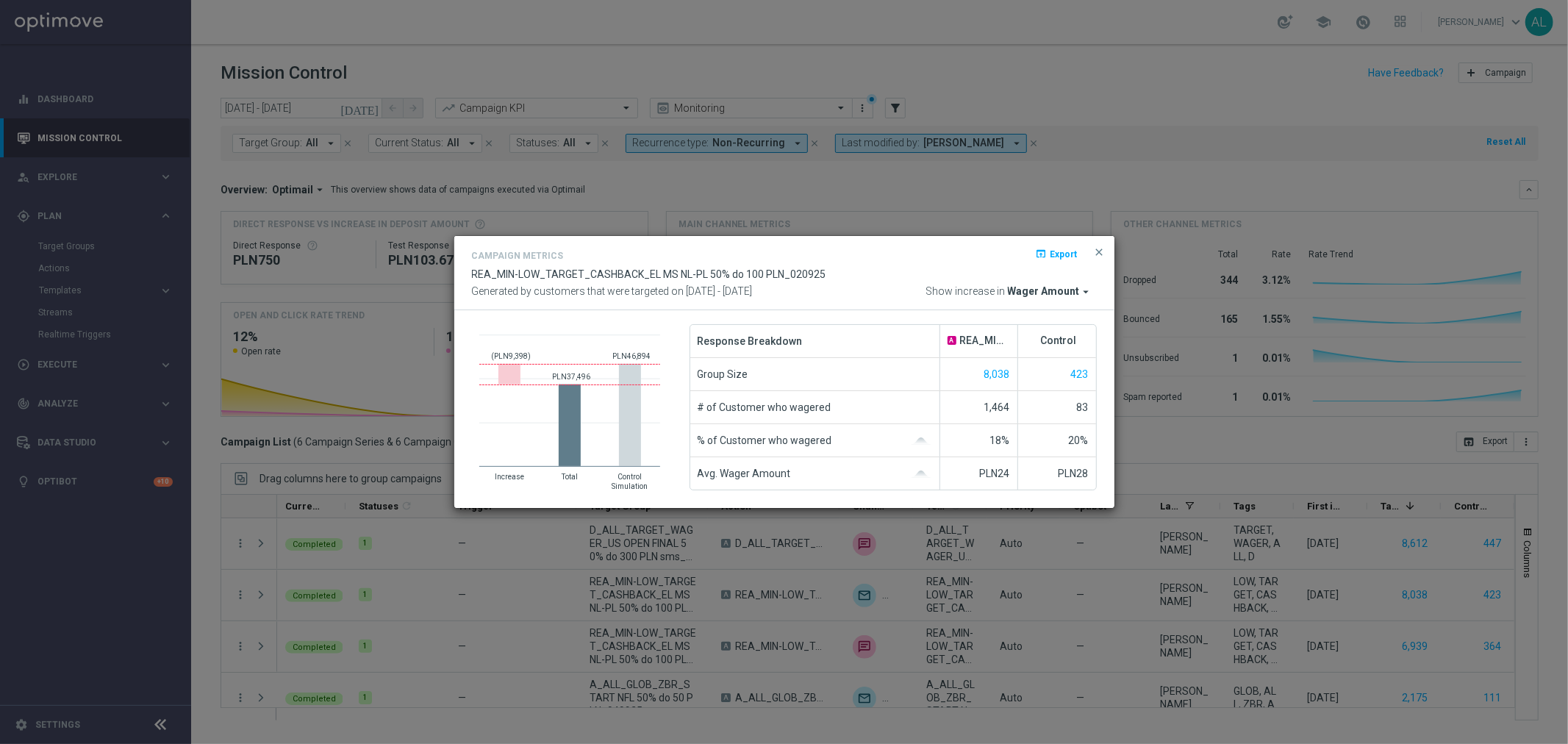
click at [1051, 288] on span "Wager Amount" at bounding box center [1044, 292] width 72 height 14
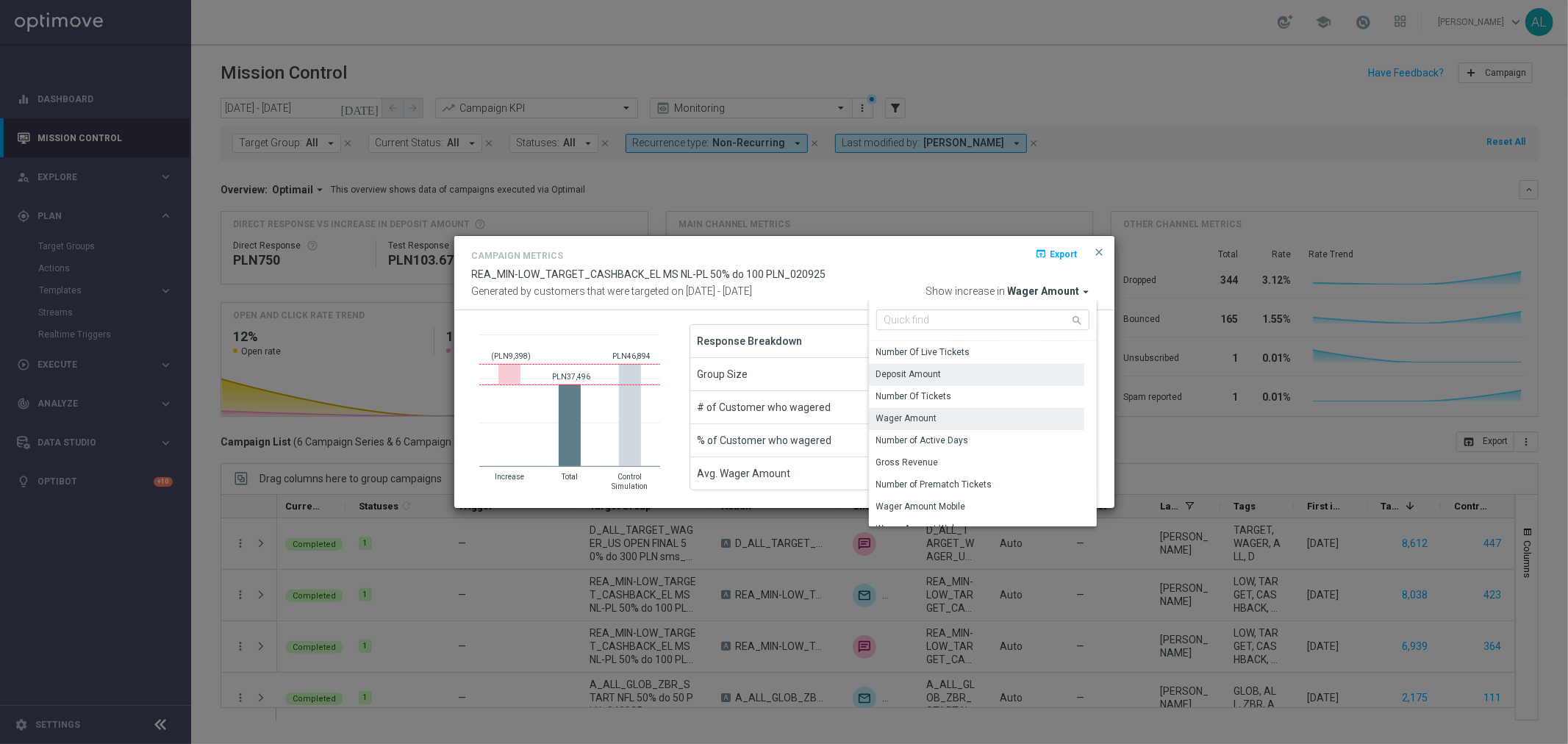
click at [939, 366] on div "Deposit Amount" at bounding box center [976, 375] width 215 height 21
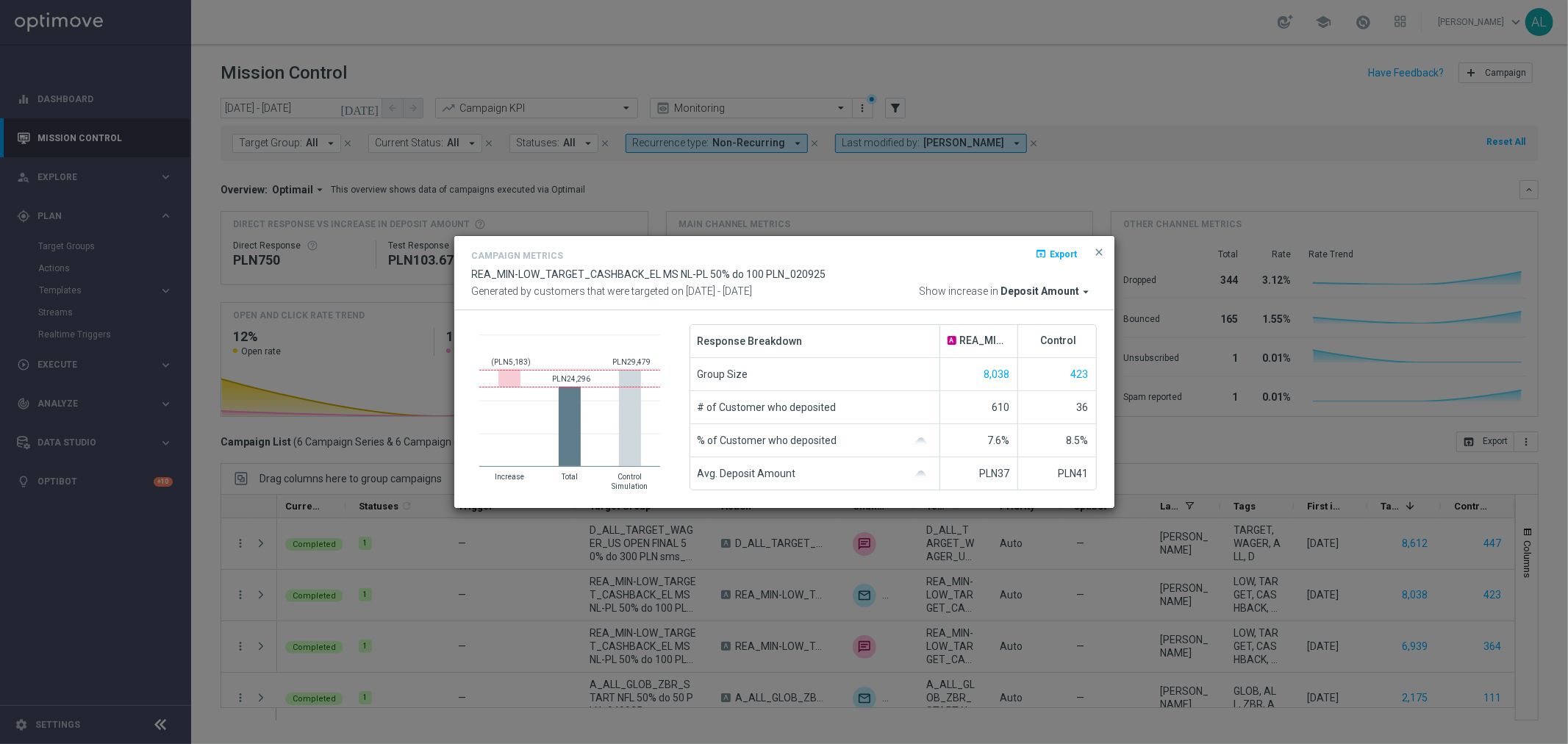
click at [1104, 257] on span "close" at bounding box center [1099, 252] width 12 height 12
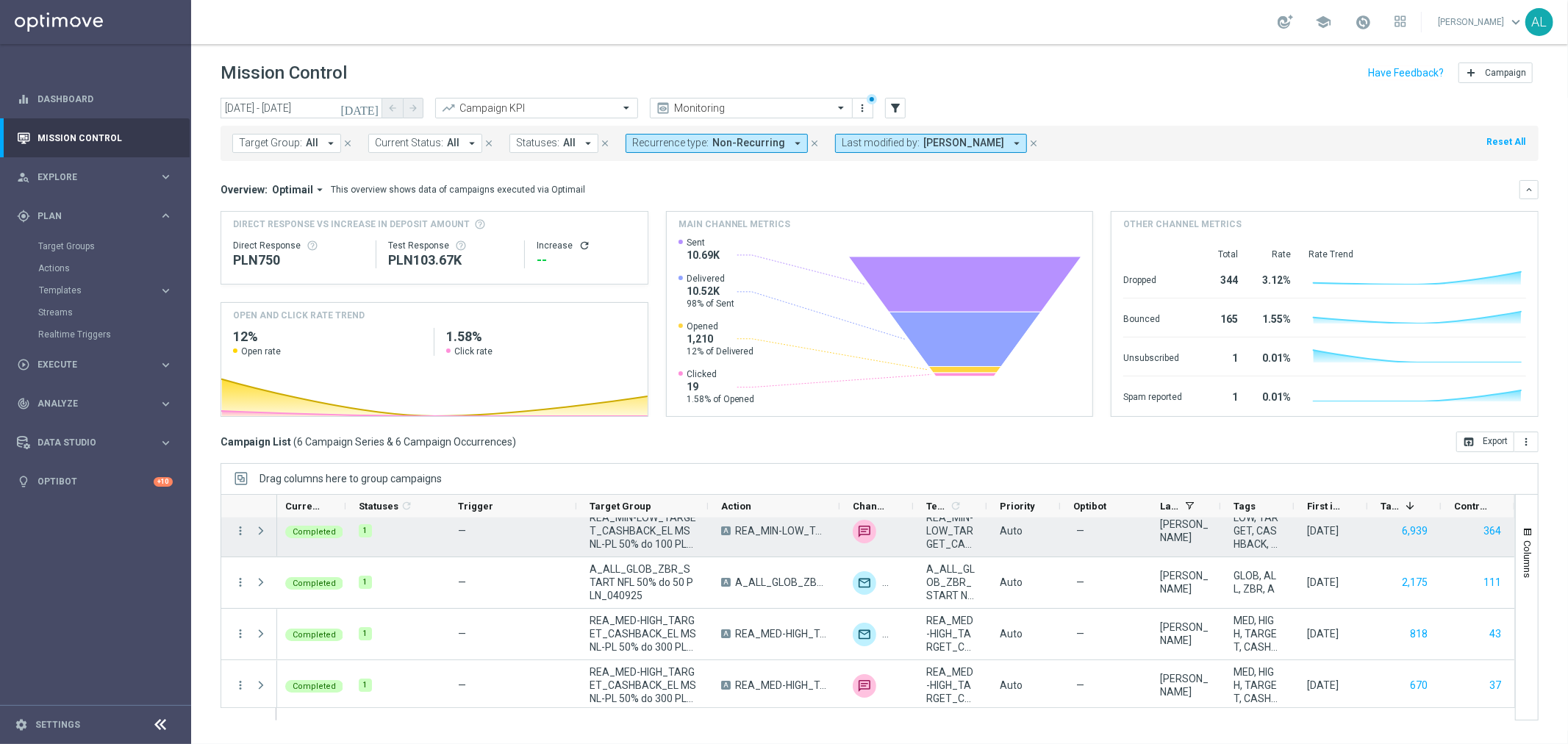
scroll to position [120, 0]
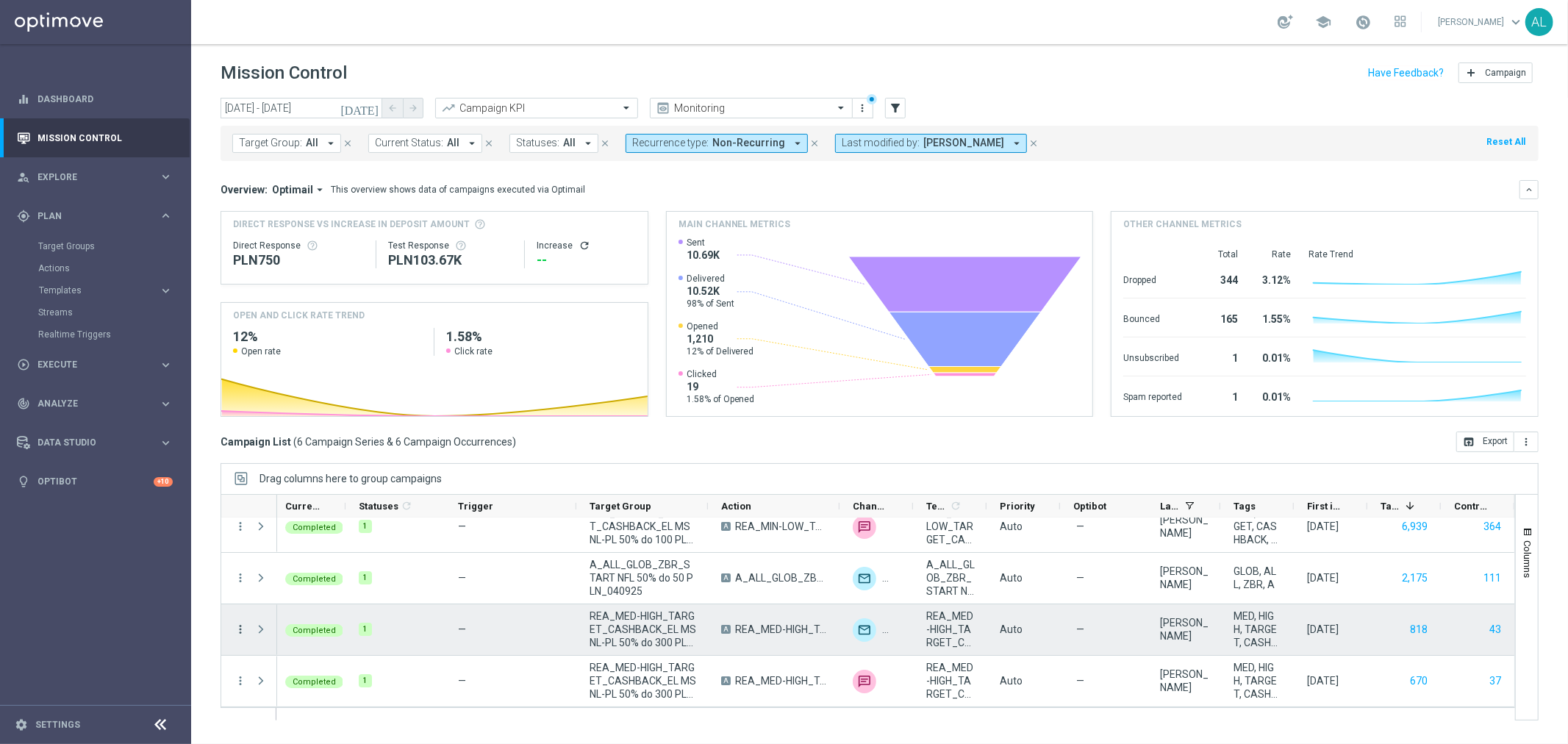
click at [244, 635] on icon "more_vert" at bounding box center [240, 629] width 14 height 14
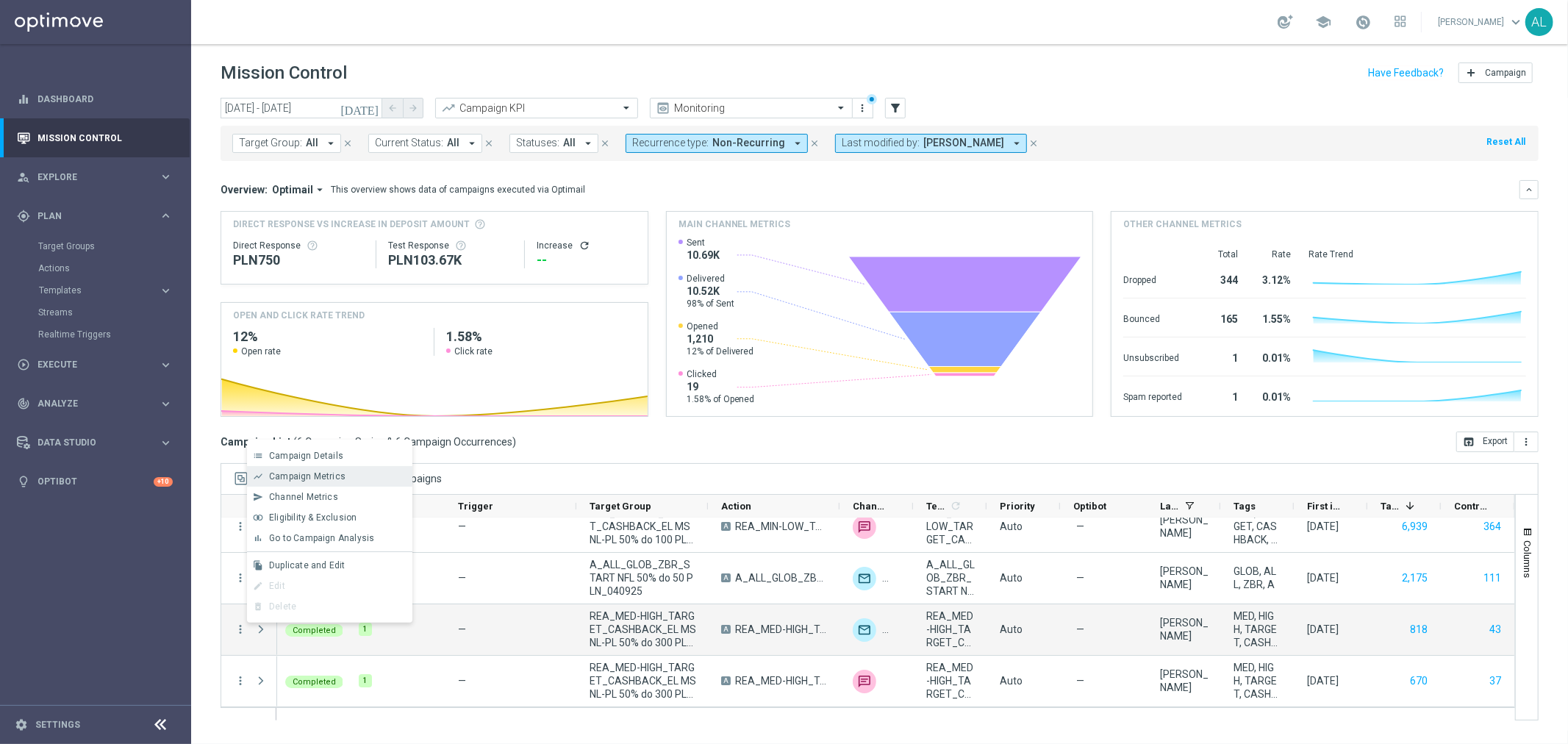
click at [321, 480] on span "Campaign Metrics" at bounding box center [307, 477] width 76 height 10
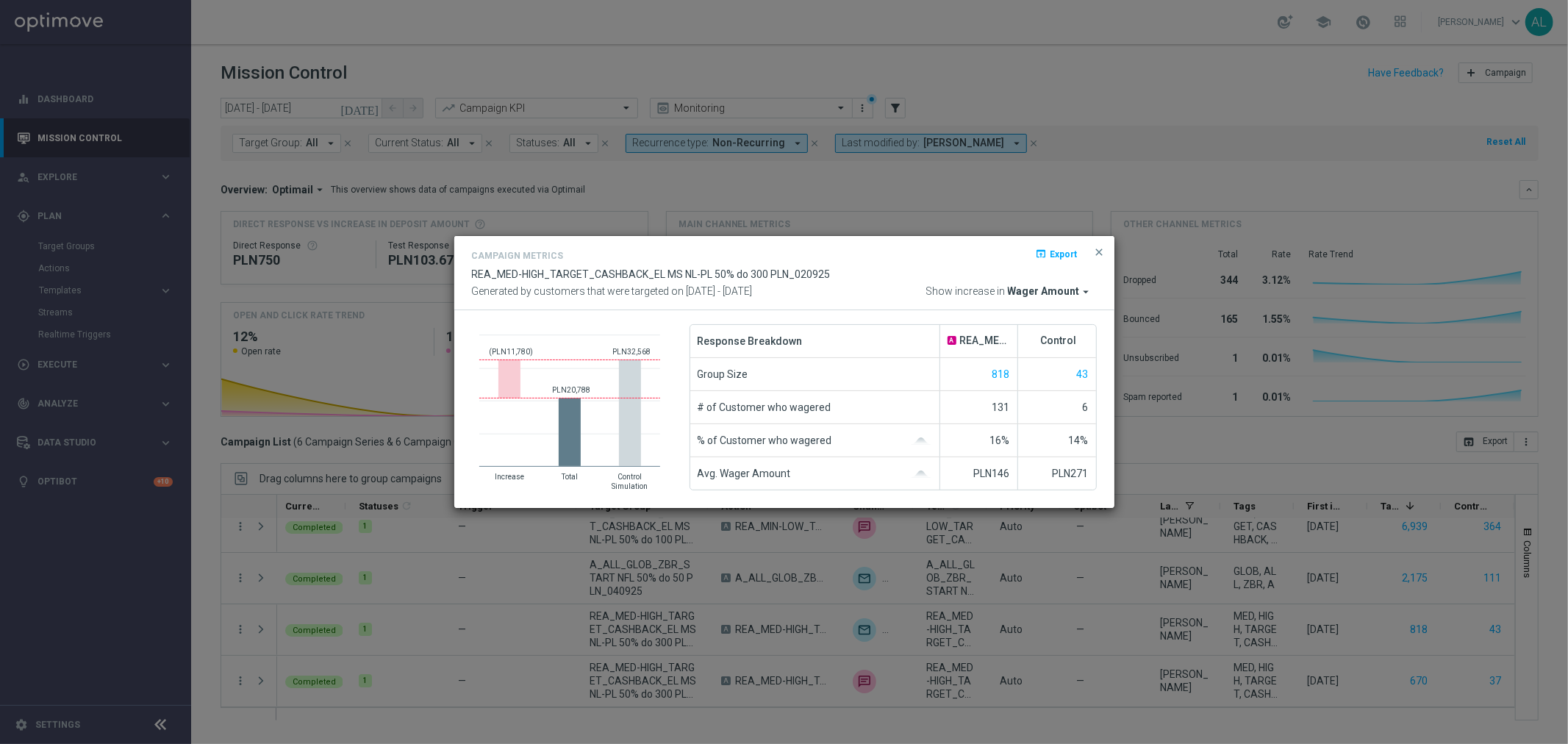
click at [1056, 291] on span "Wager Amount" at bounding box center [1044, 292] width 72 height 14
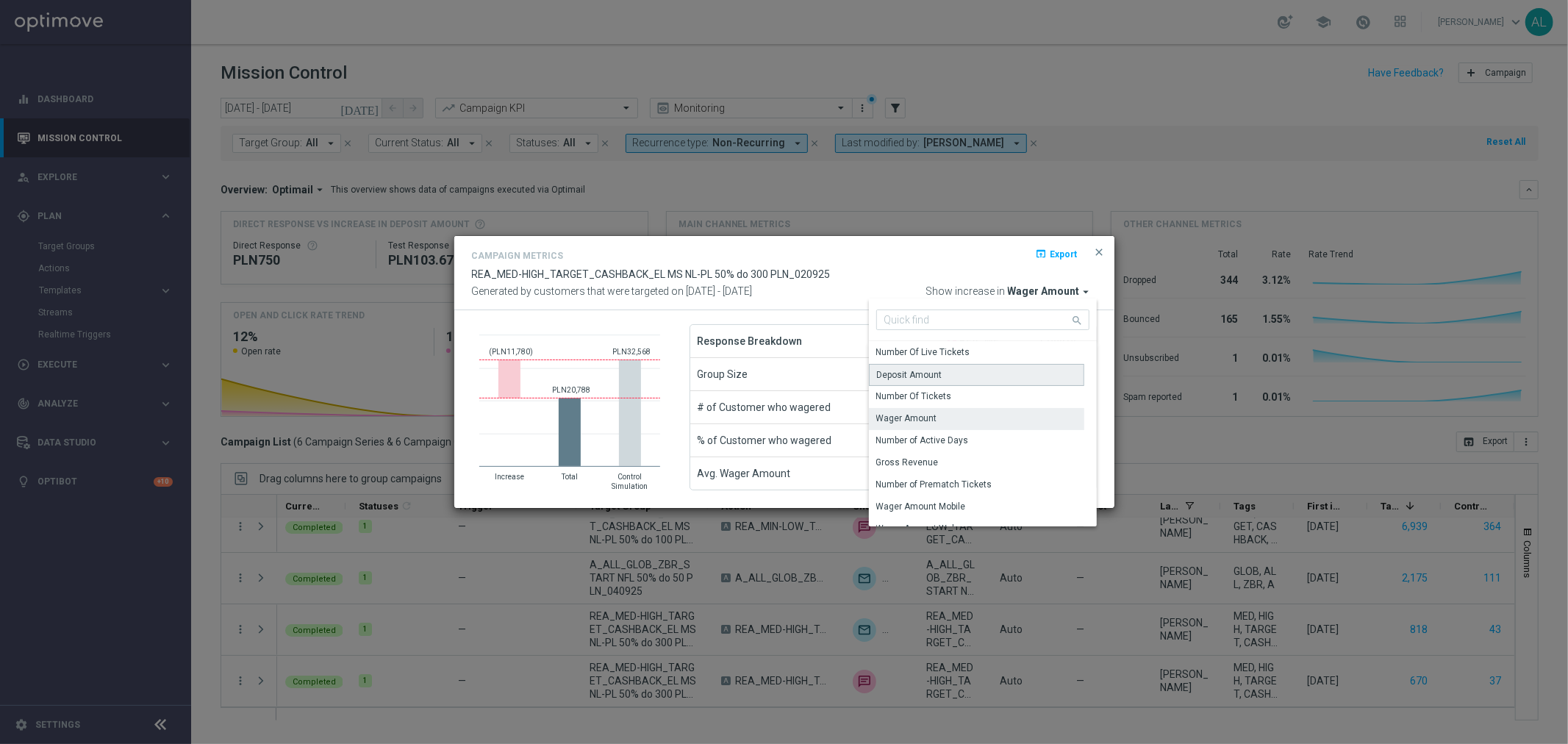
click at [964, 372] on div "Deposit Amount" at bounding box center [976, 376] width 215 height 22
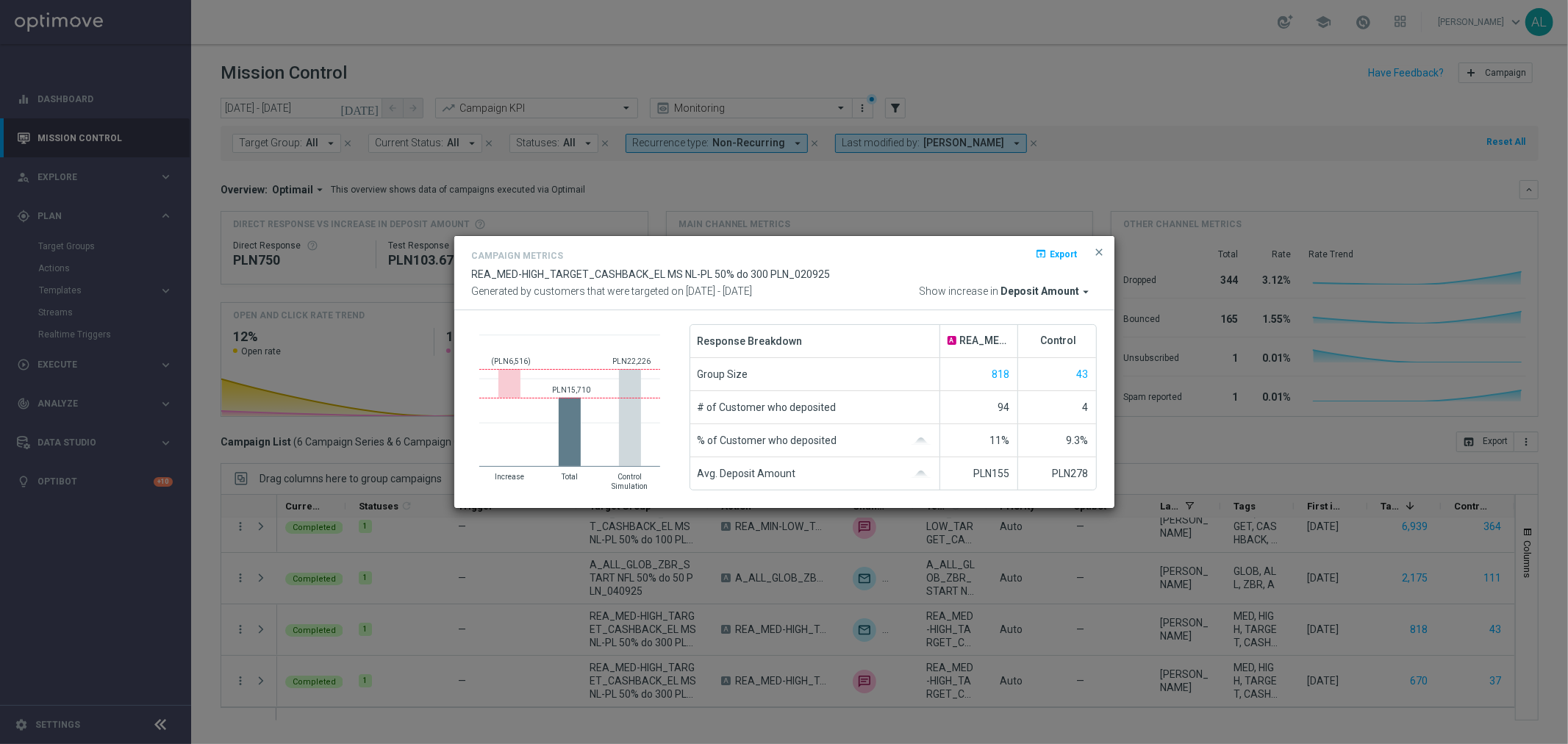
click at [1100, 252] on span "close" at bounding box center [1099, 252] width 12 height 12
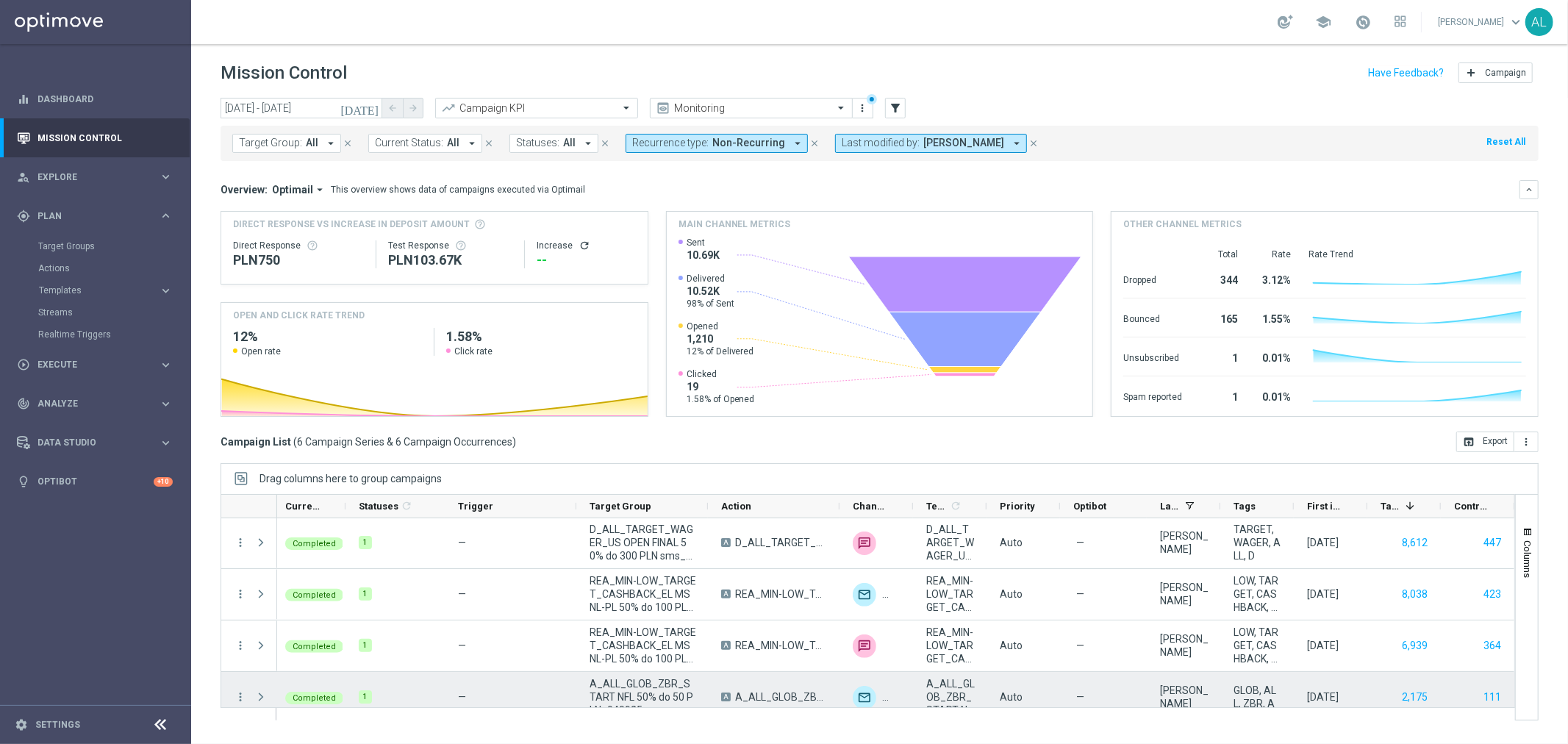
scroll to position [0, 0]
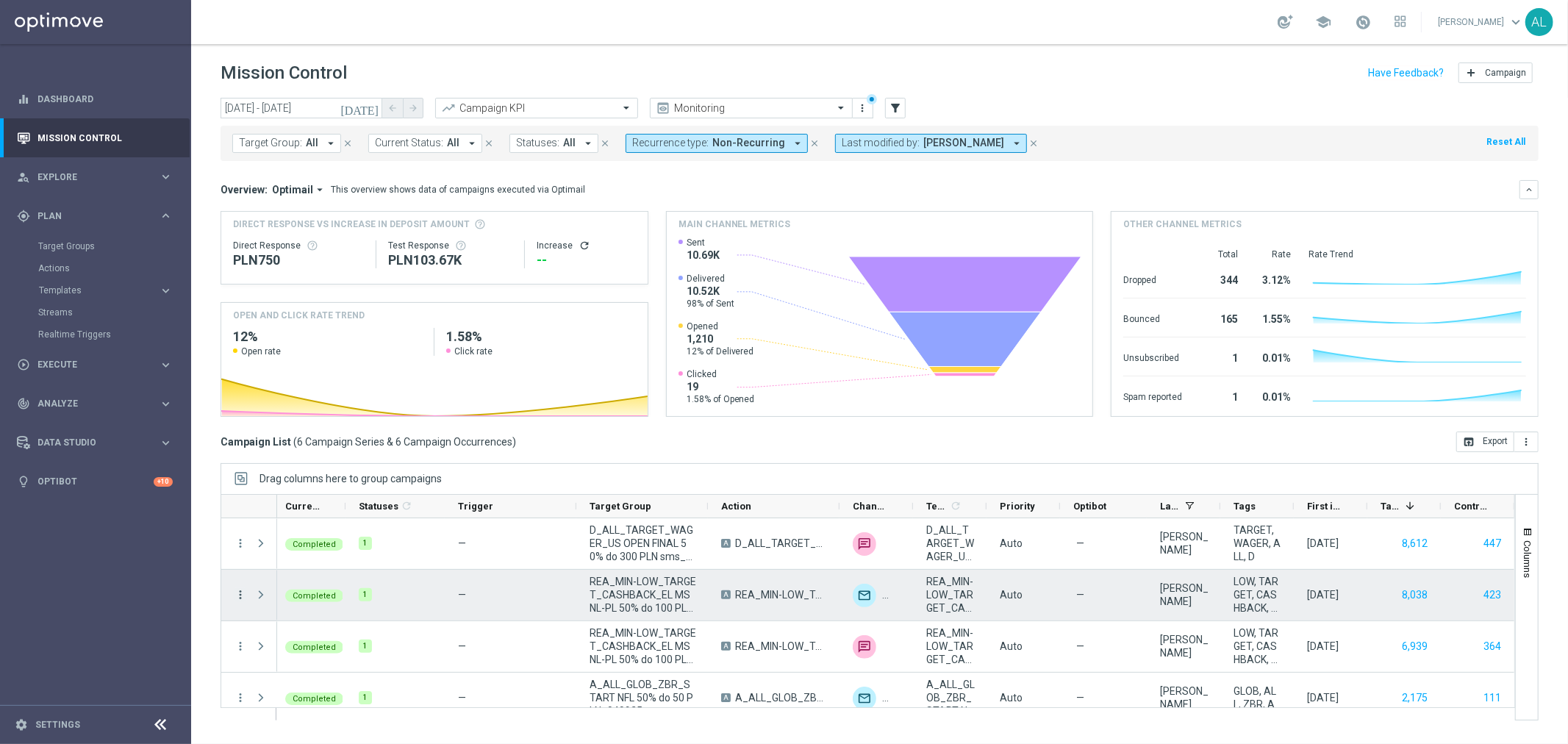
click at [234, 594] on icon "more_vert" at bounding box center [240, 595] width 14 height 14
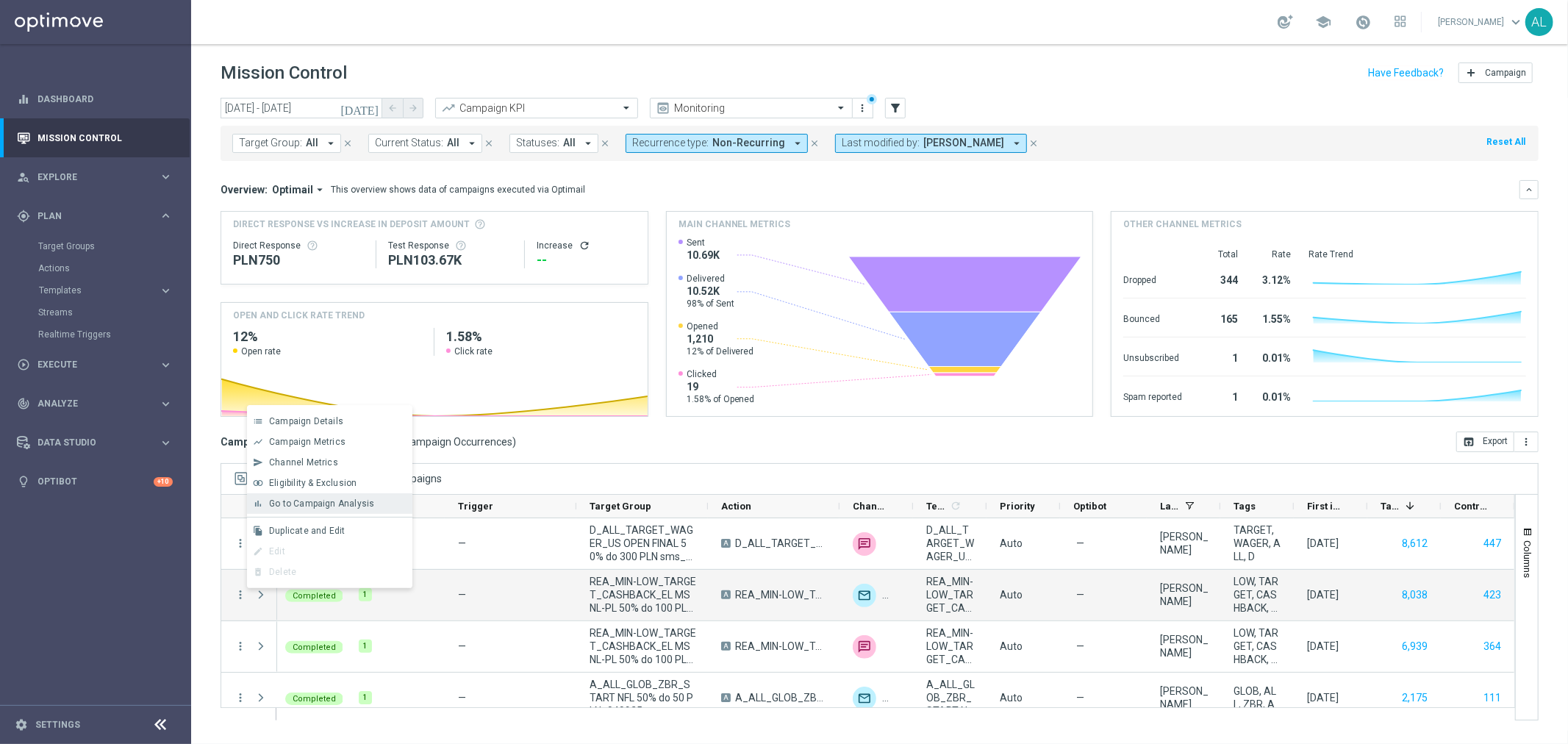
click at [305, 501] on span "Go to Campaign Analysis" at bounding box center [321, 504] width 105 height 10
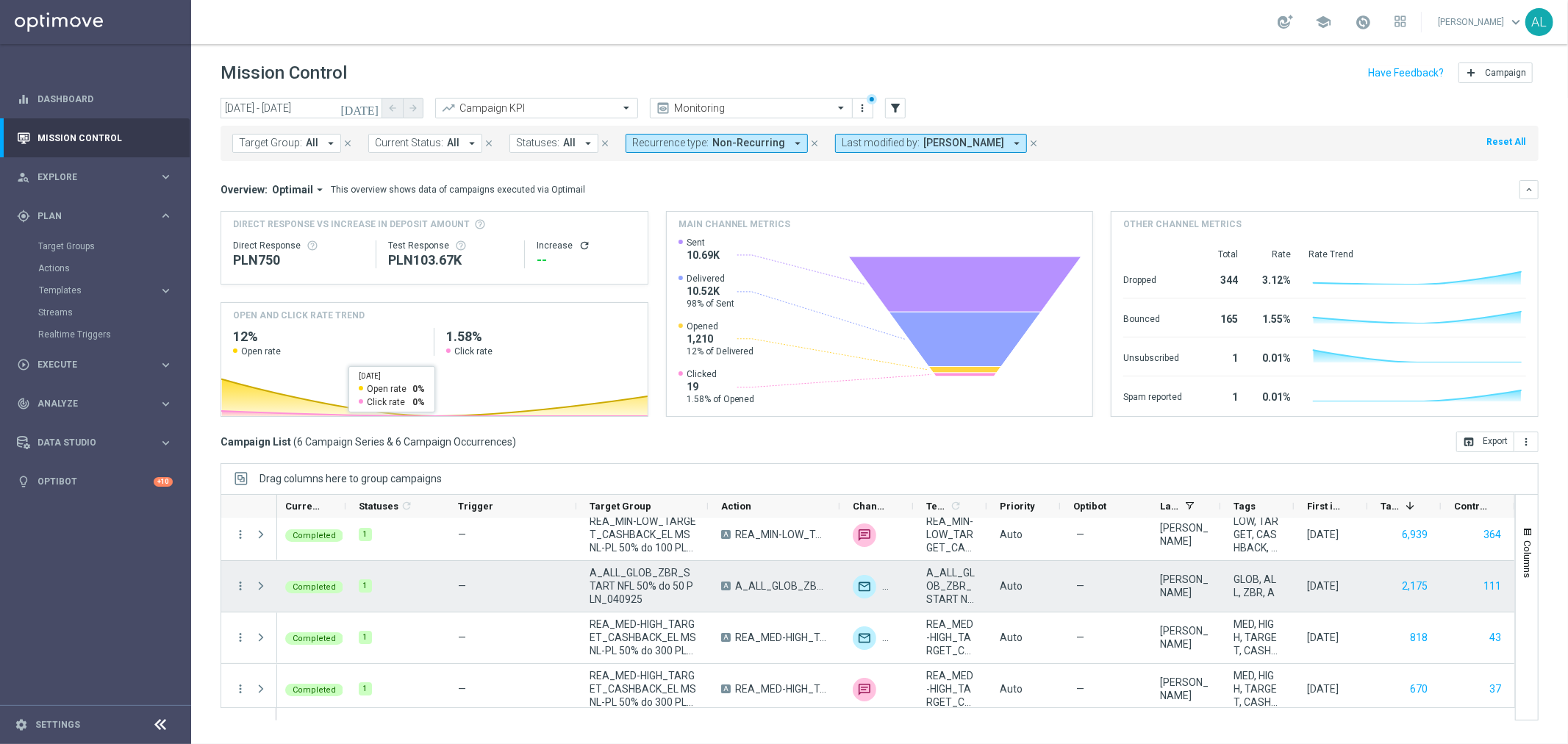
scroll to position [120, 0]
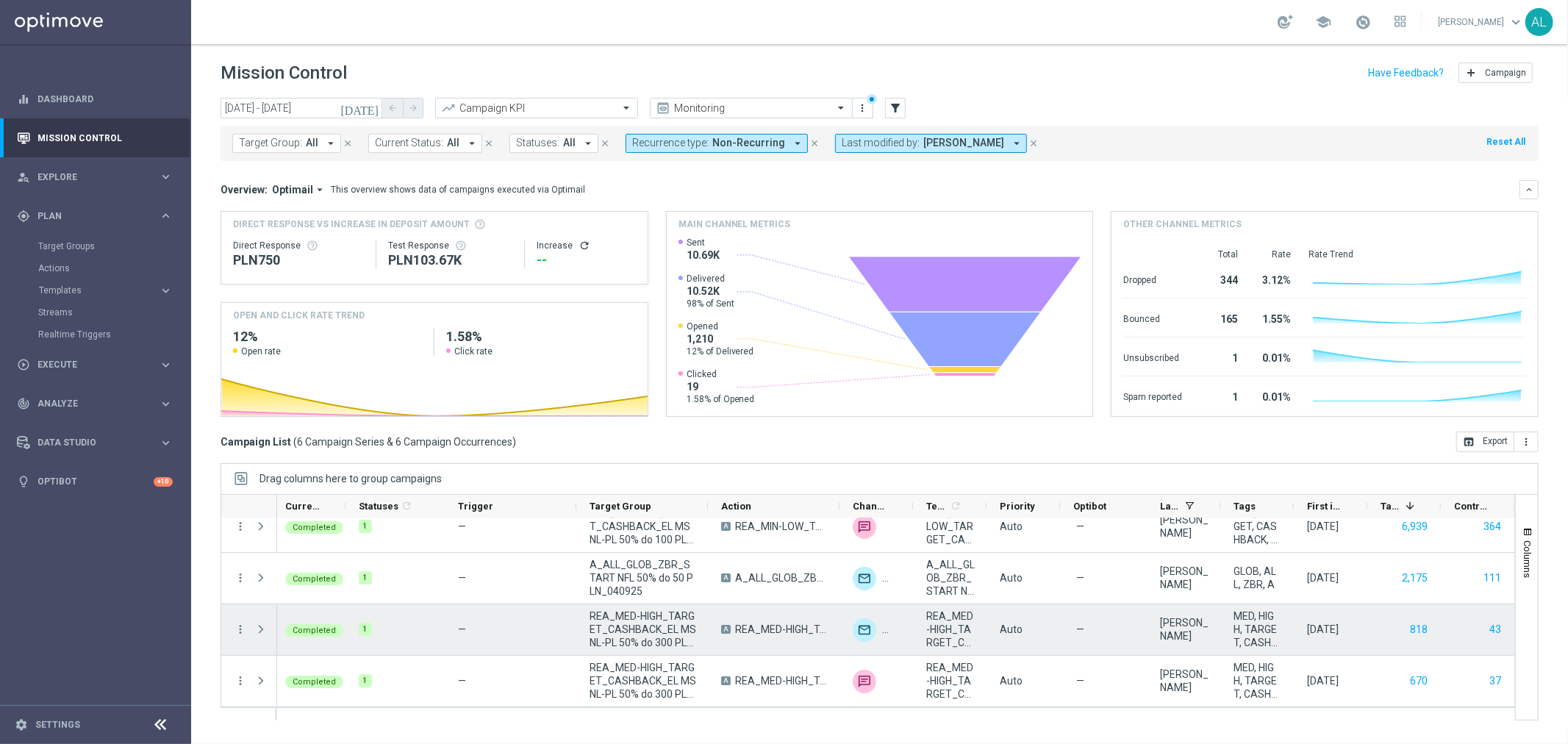
click at [250, 624] on div "Press SPACE to select this row." at bounding box center [262, 629] width 30 height 50
click at [240, 629] on icon "more_vert" at bounding box center [240, 629] width 14 height 14
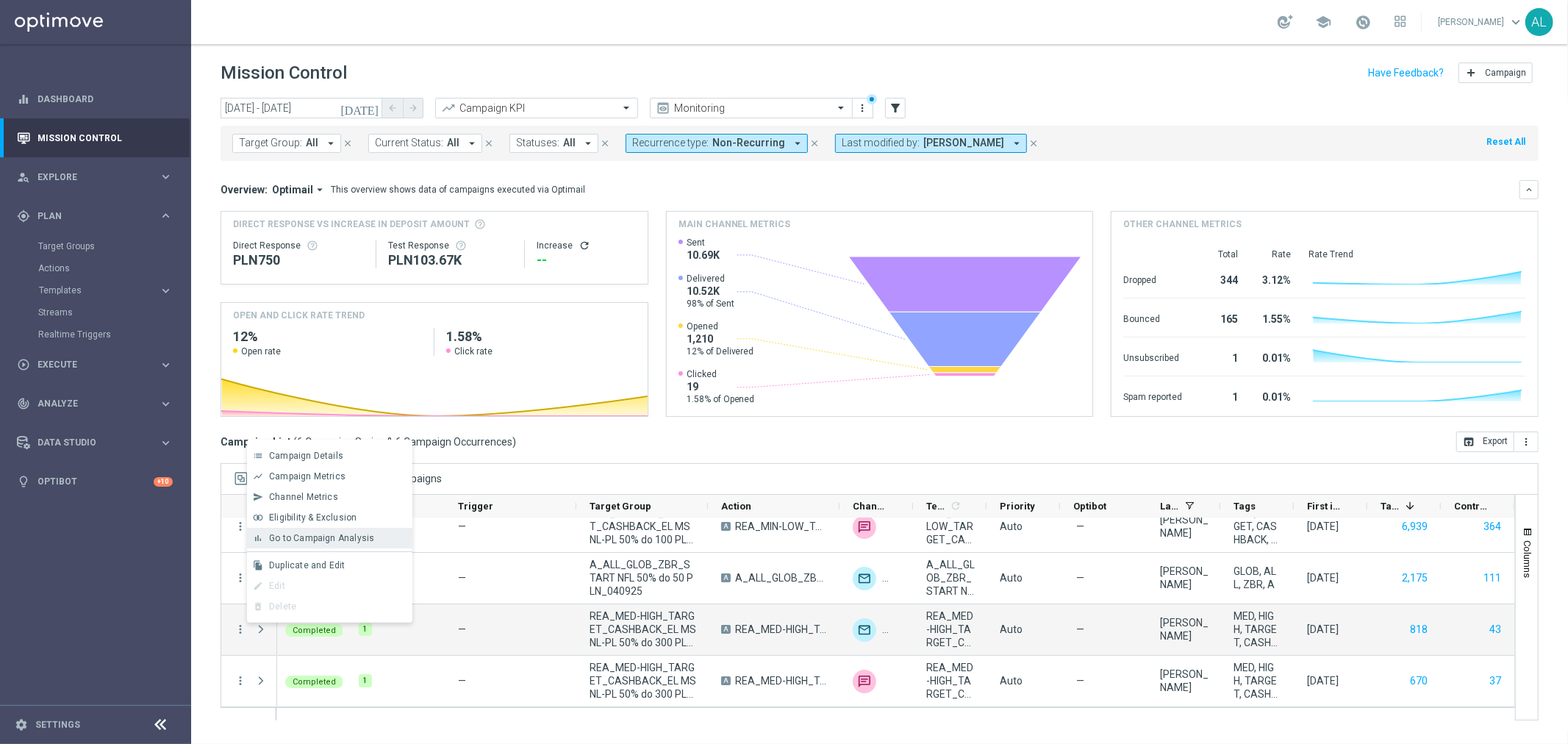
click at [319, 545] on div "bar_chart Go to Campaign Analysis" at bounding box center [330, 538] width 166 height 21
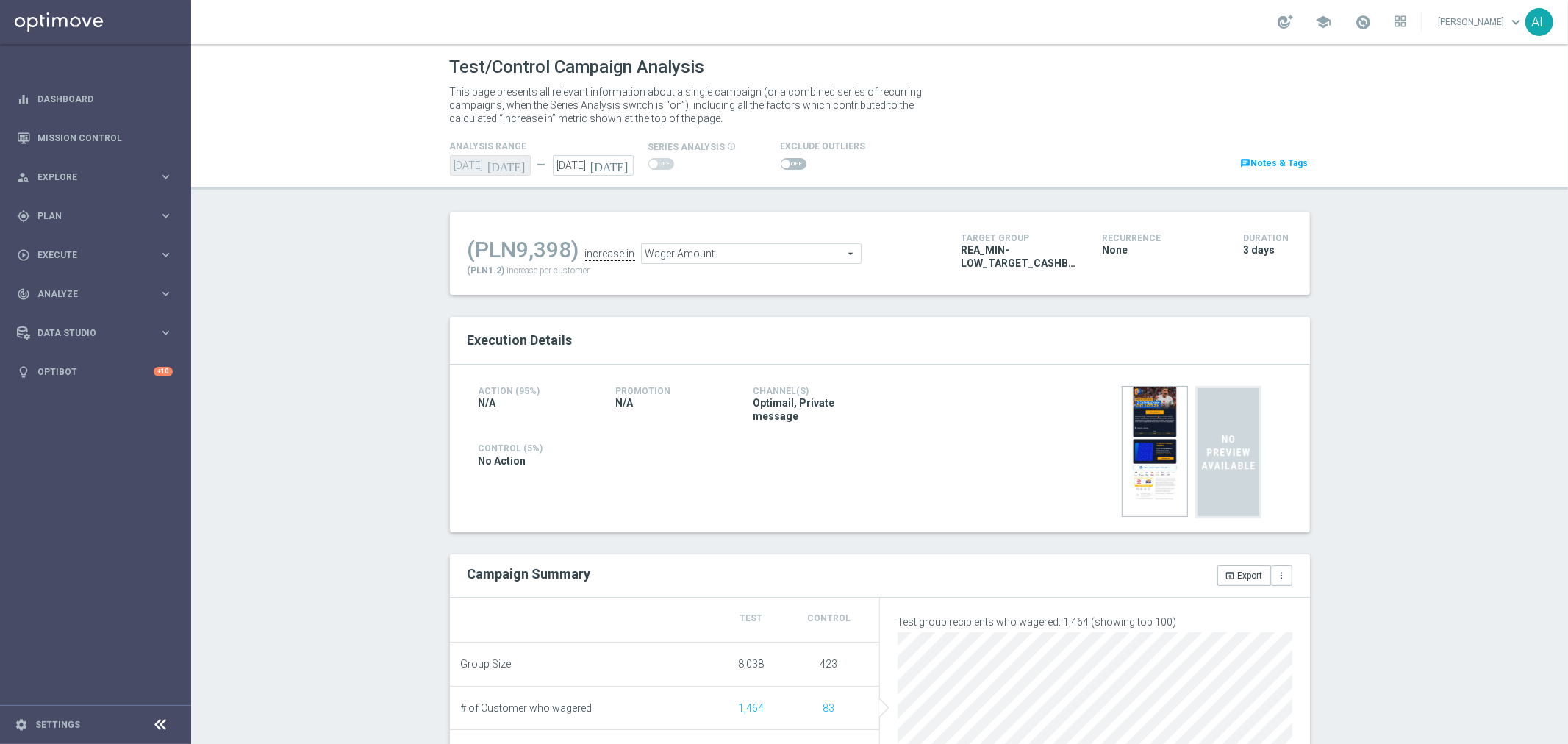
click at [781, 163] on span at bounding box center [785, 163] width 9 height 9
click at [780, 163] on input "checkbox" at bounding box center [793, 163] width 26 height 12
click at [732, 252] on span "Wager Amount" at bounding box center [752, 255] width 219 height 19
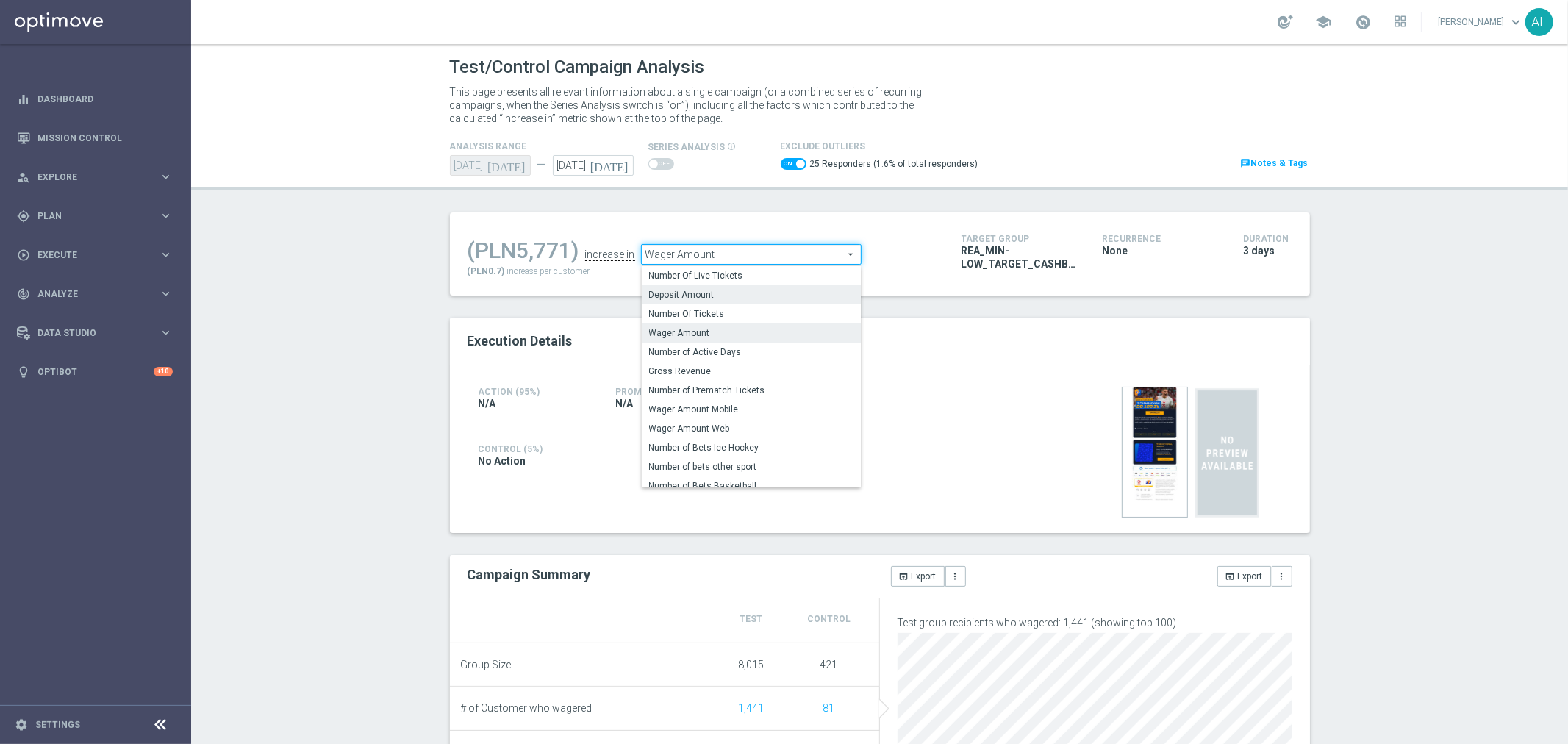
click at [664, 294] on span "Deposit Amount" at bounding box center [751, 295] width 204 height 12
checkbox input "false"
type input "Deposit Amount"
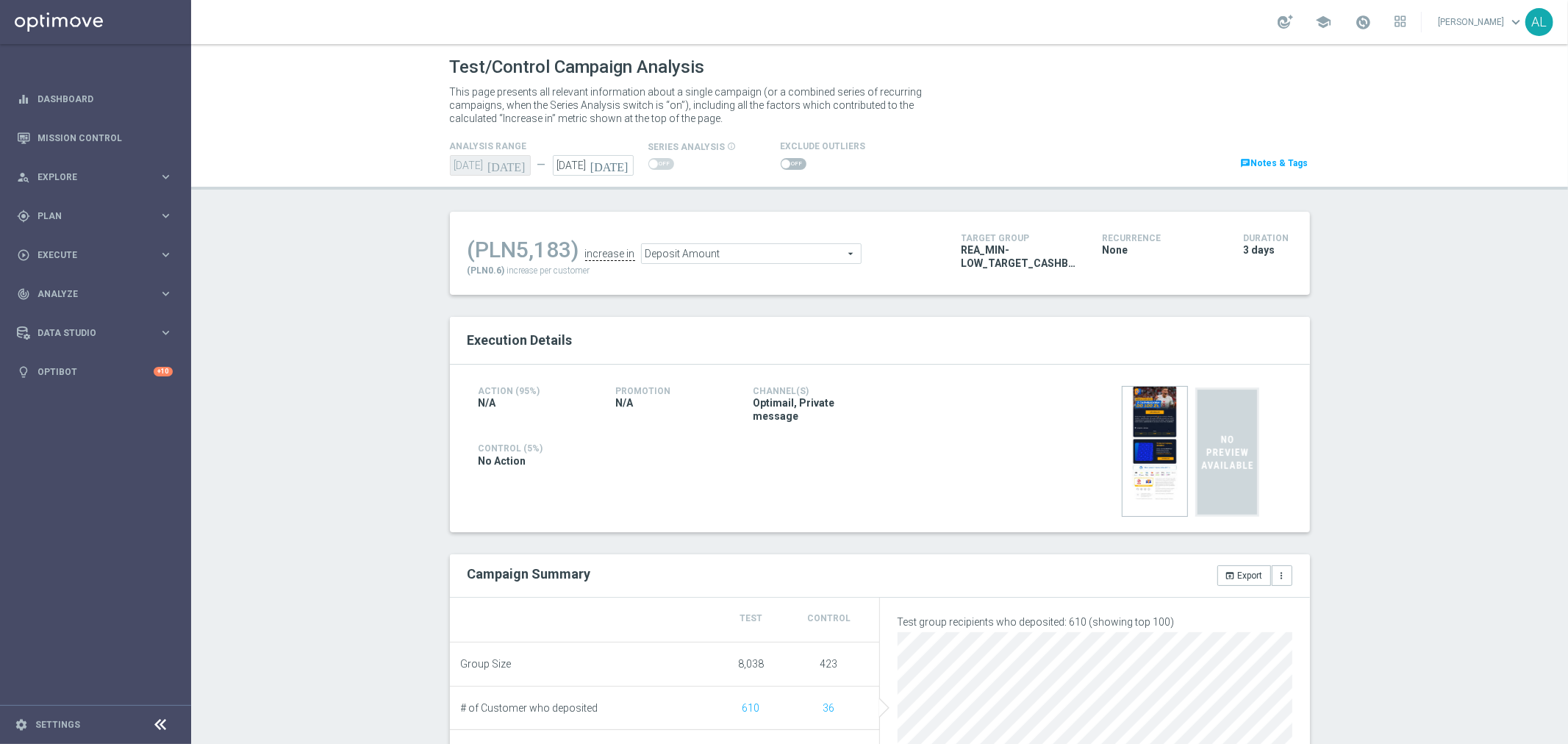
click at [787, 159] on span at bounding box center [793, 163] width 26 height 12
click at [787, 159] on input "checkbox" at bounding box center [793, 163] width 26 height 12
checkbox input "true"
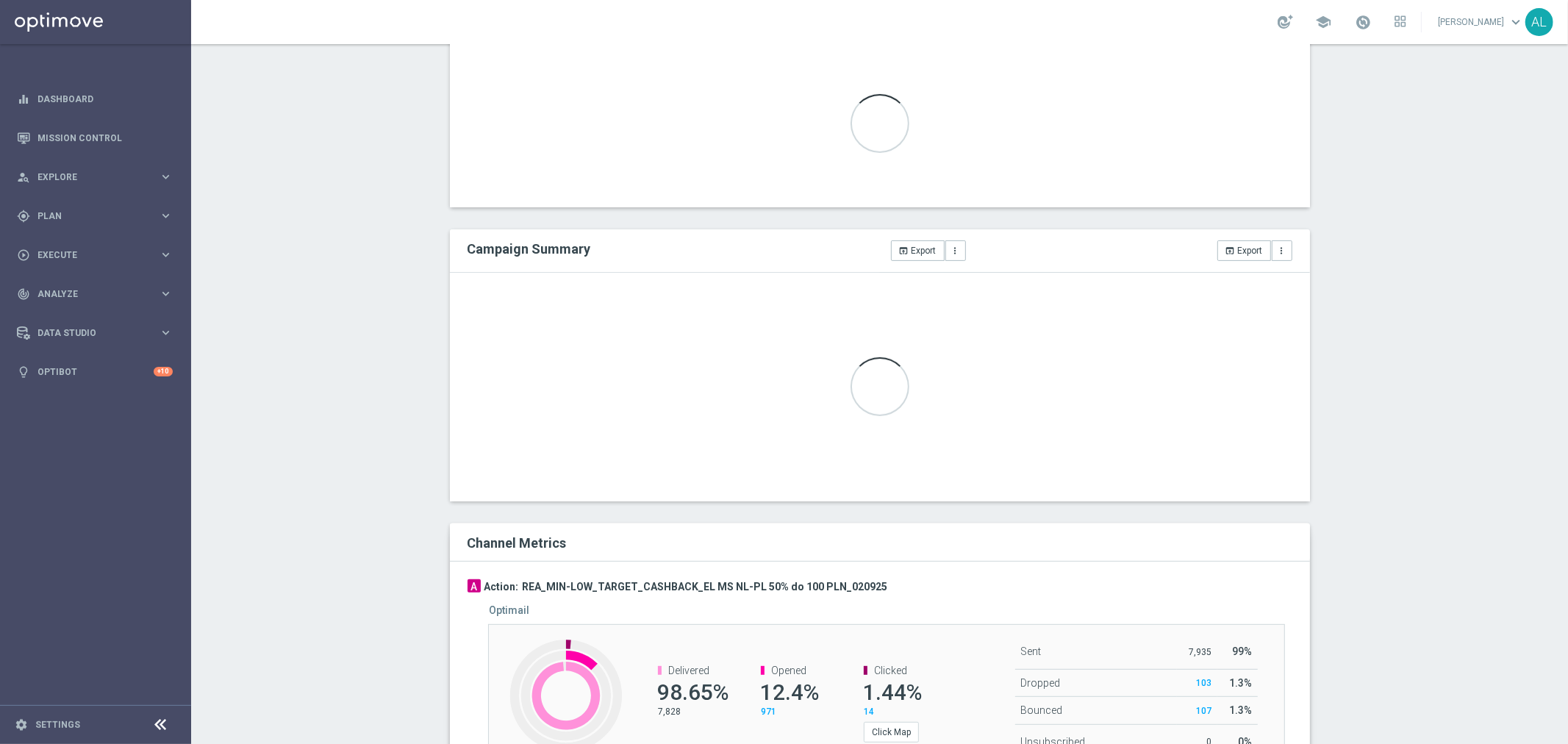
scroll to position [327, 0]
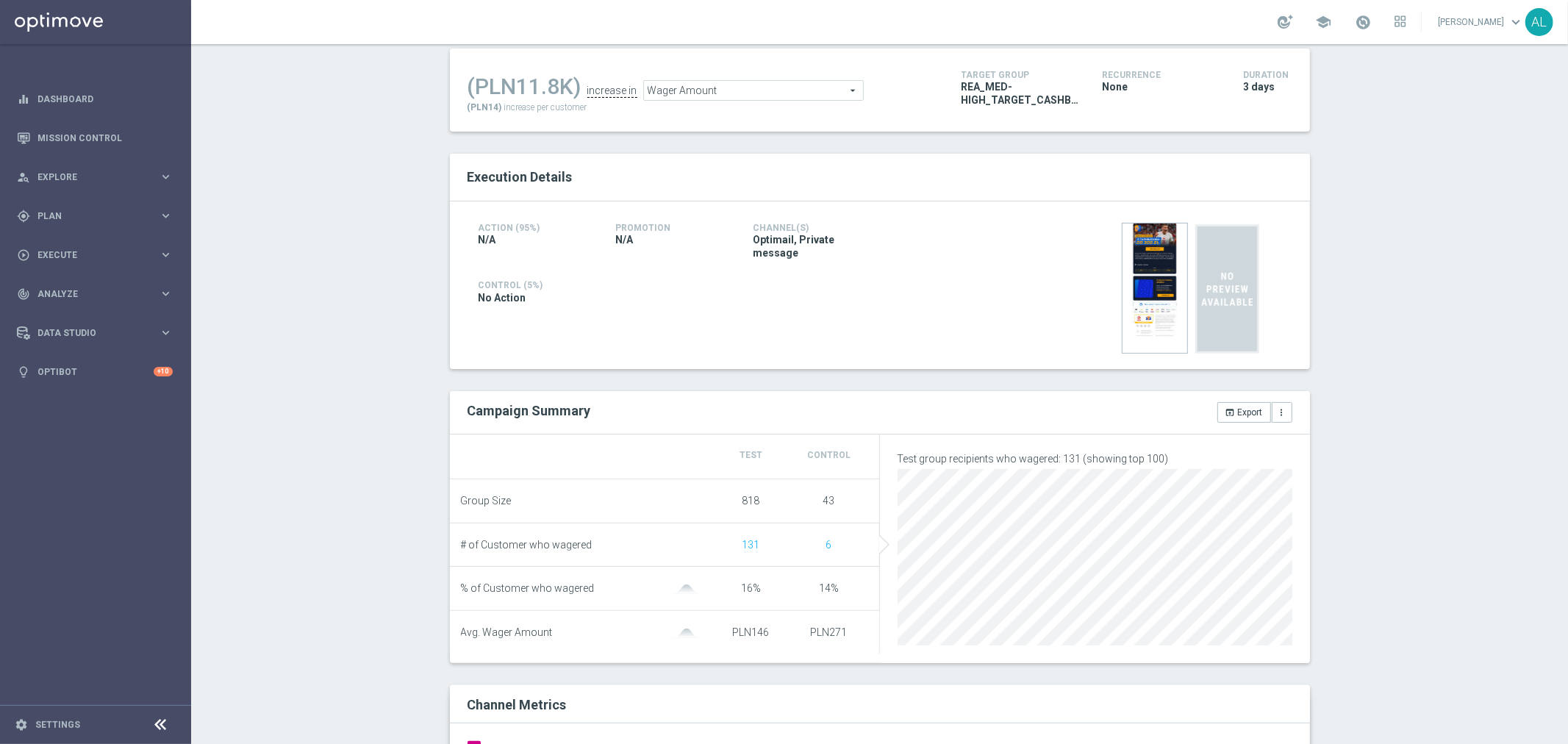
scroll to position [82, 0]
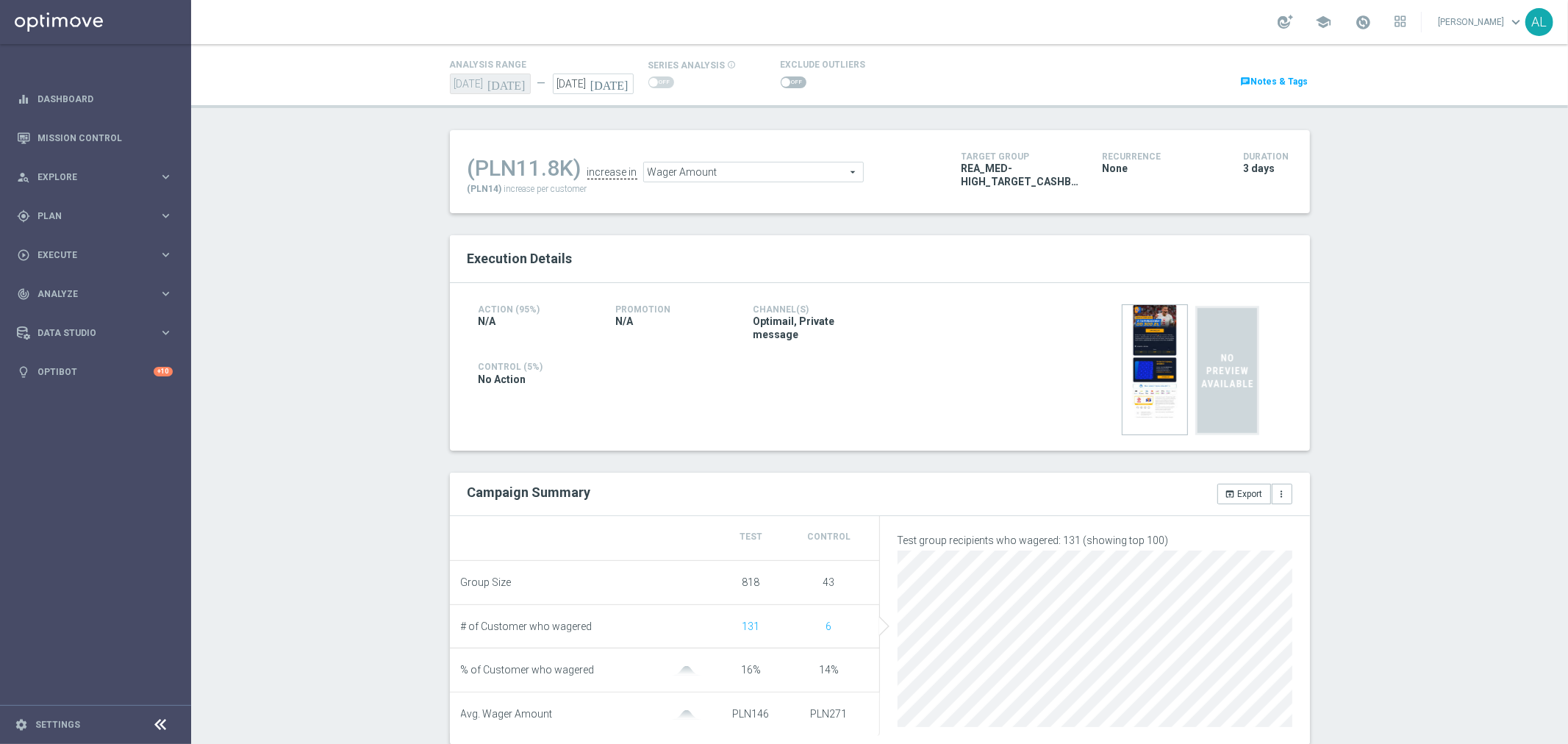
click at [790, 82] on span at bounding box center [793, 82] width 26 height 12
click at [790, 82] on input "checkbox" at bounding box center [793, 82] width 26 height 12
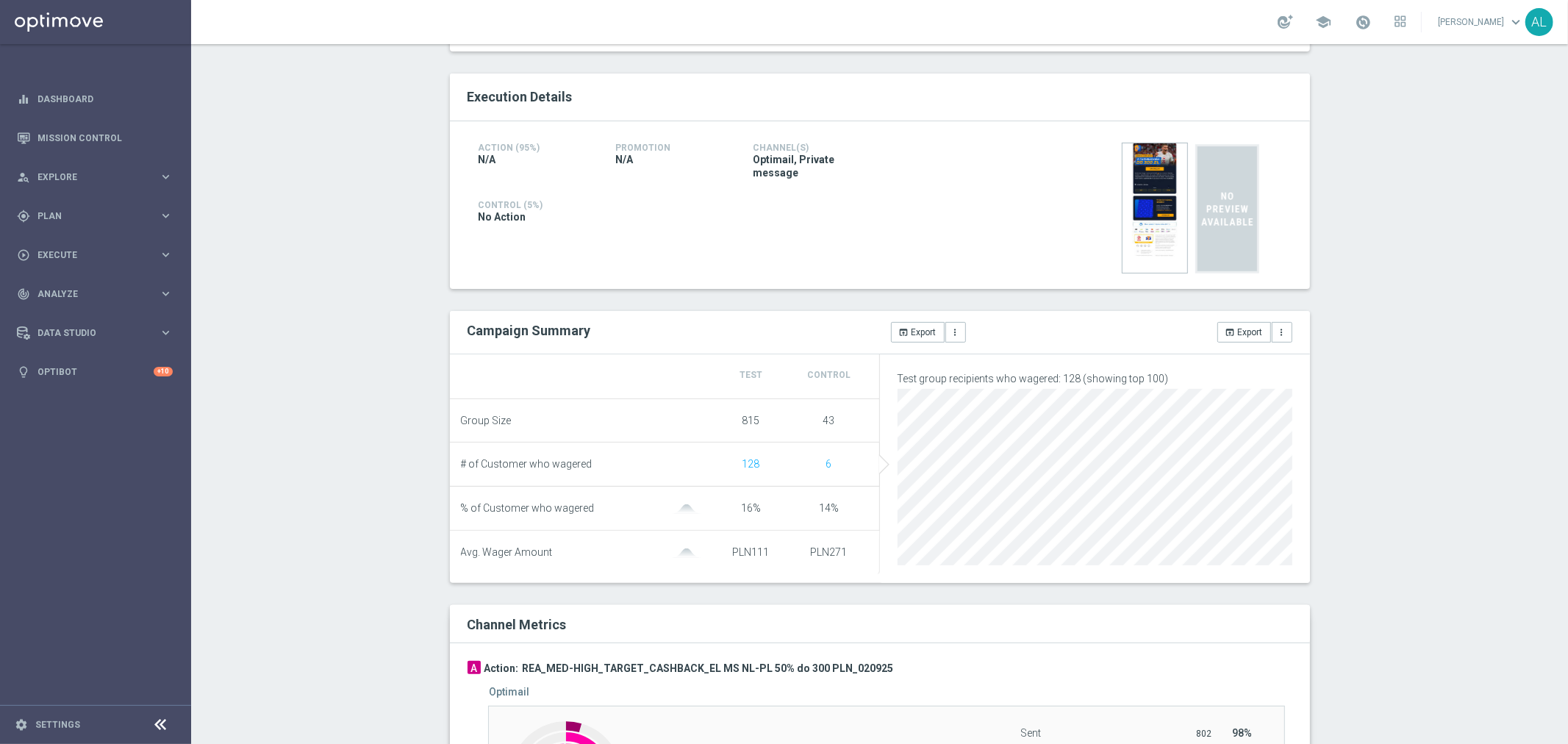
scroll to position [163, 0]
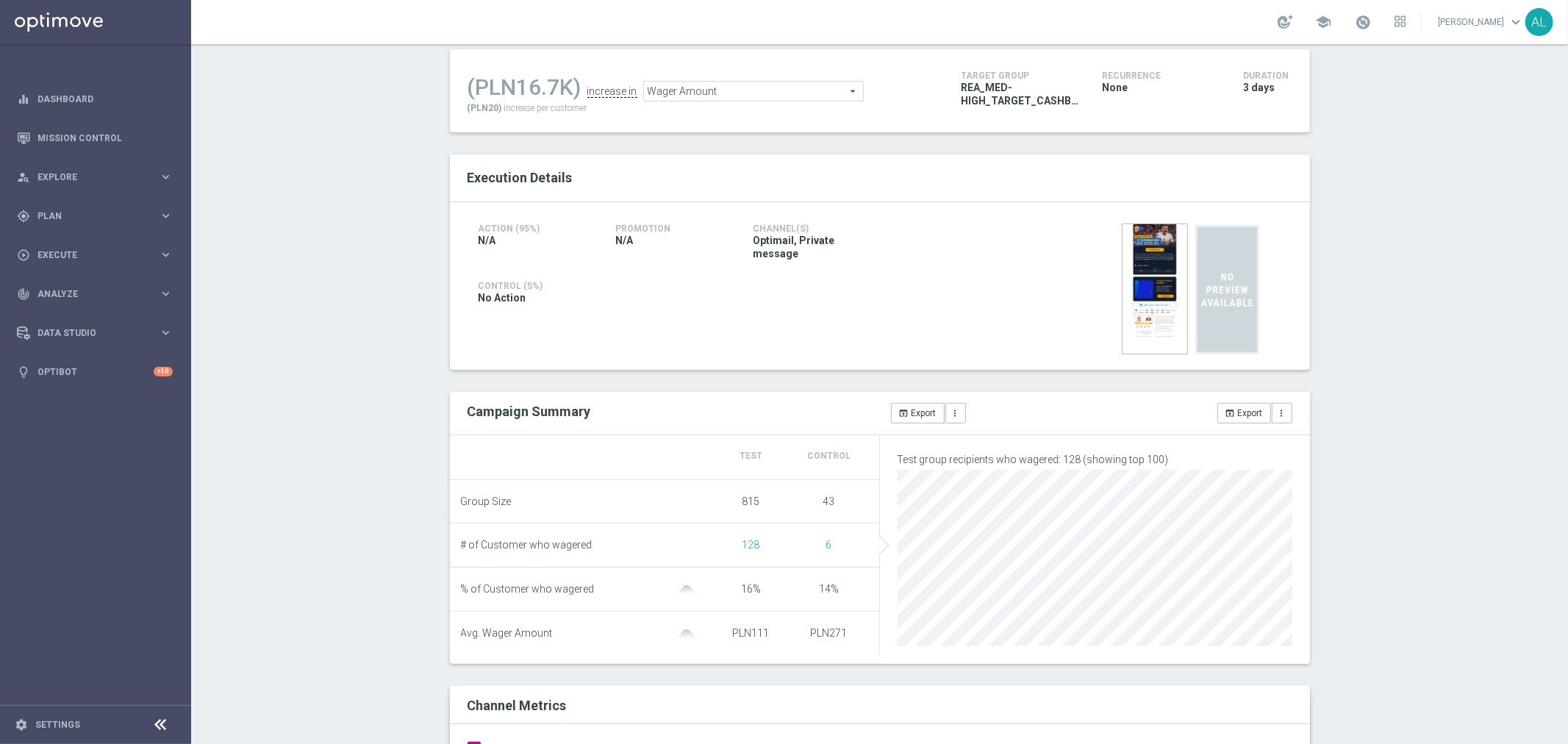
click at [735, 82] on span "Wager Amount" at bounding box center [753, 91] width 219 height 19
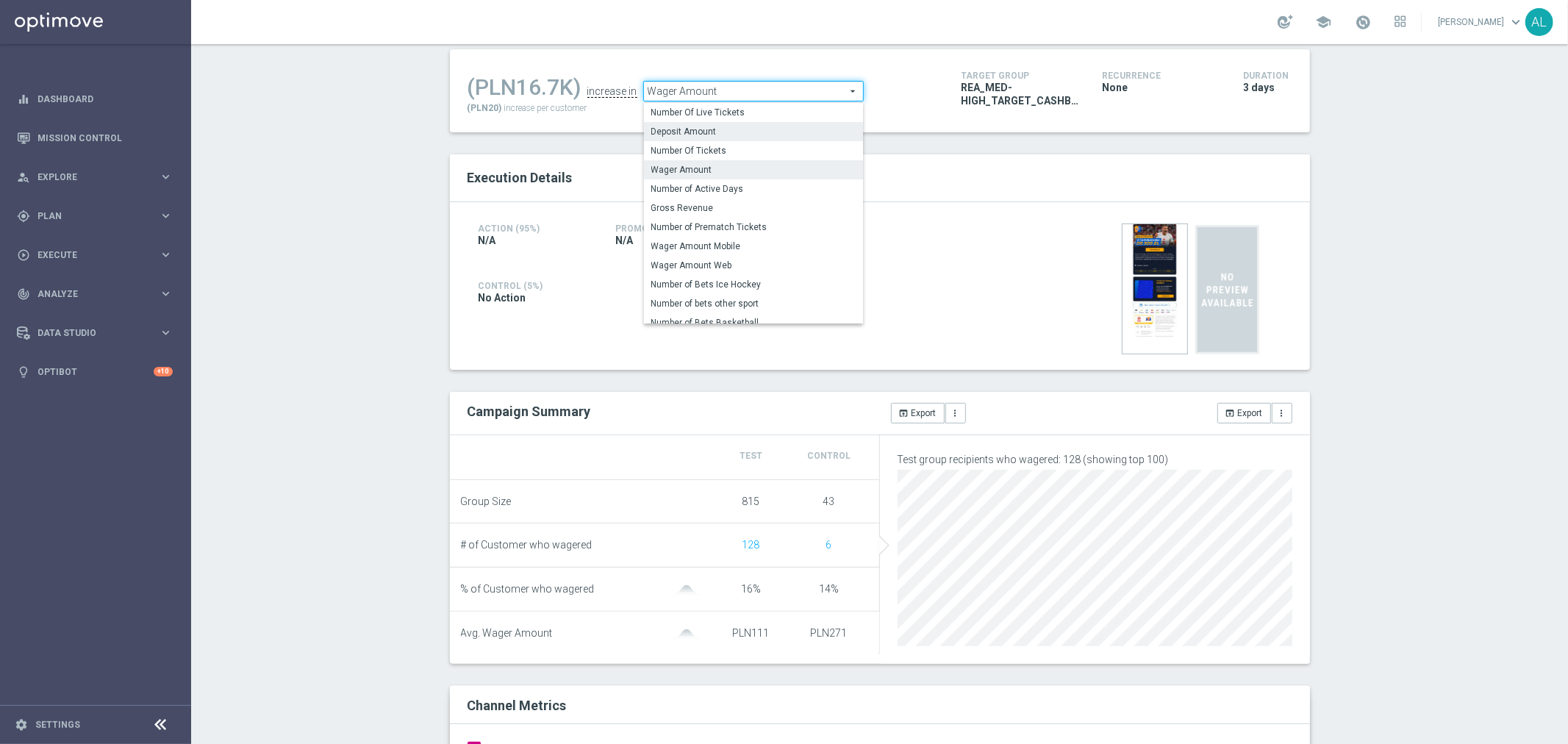
click at [702, 132] on span "Deposit Amount" at bounding box center [753, 131] width 204 height 12
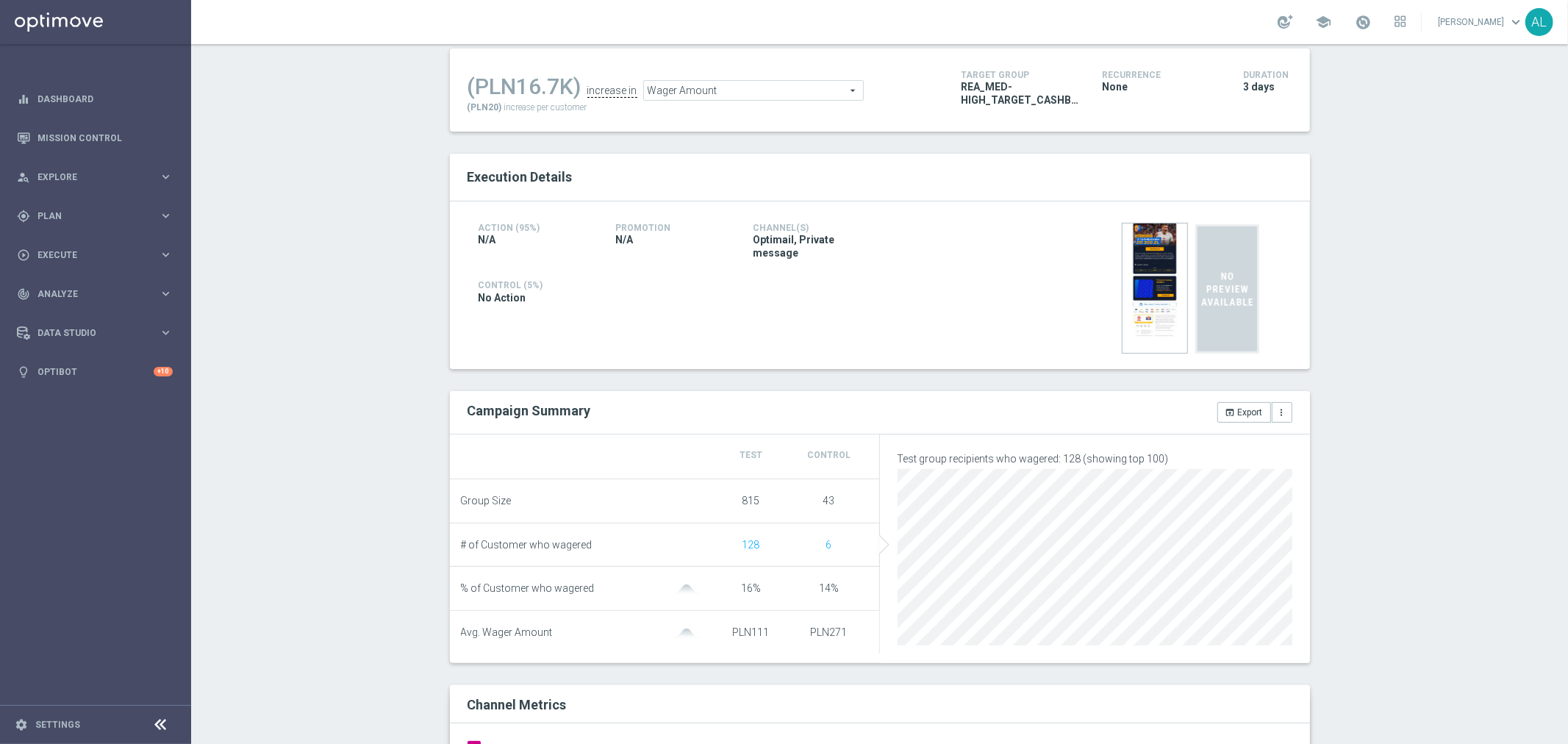
checkbox input "false"
type input "Deposit Amount"
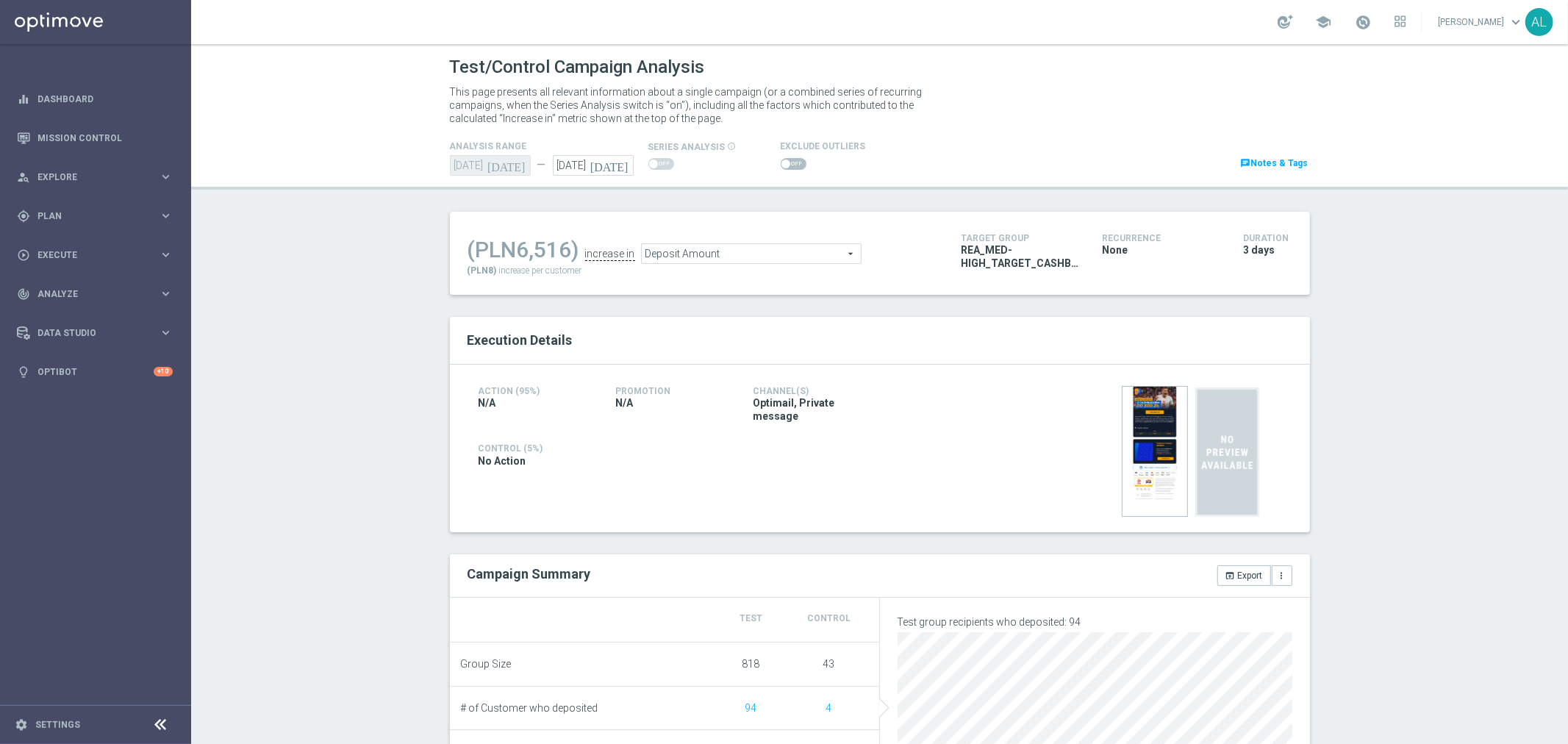
click at [784, 162] on span at bounding box center [793, 163] width 26 height 12
click at [784, 162] on input "checkbox" at bounding box center [793, 163] width 26 height 12
checkbox input "true"
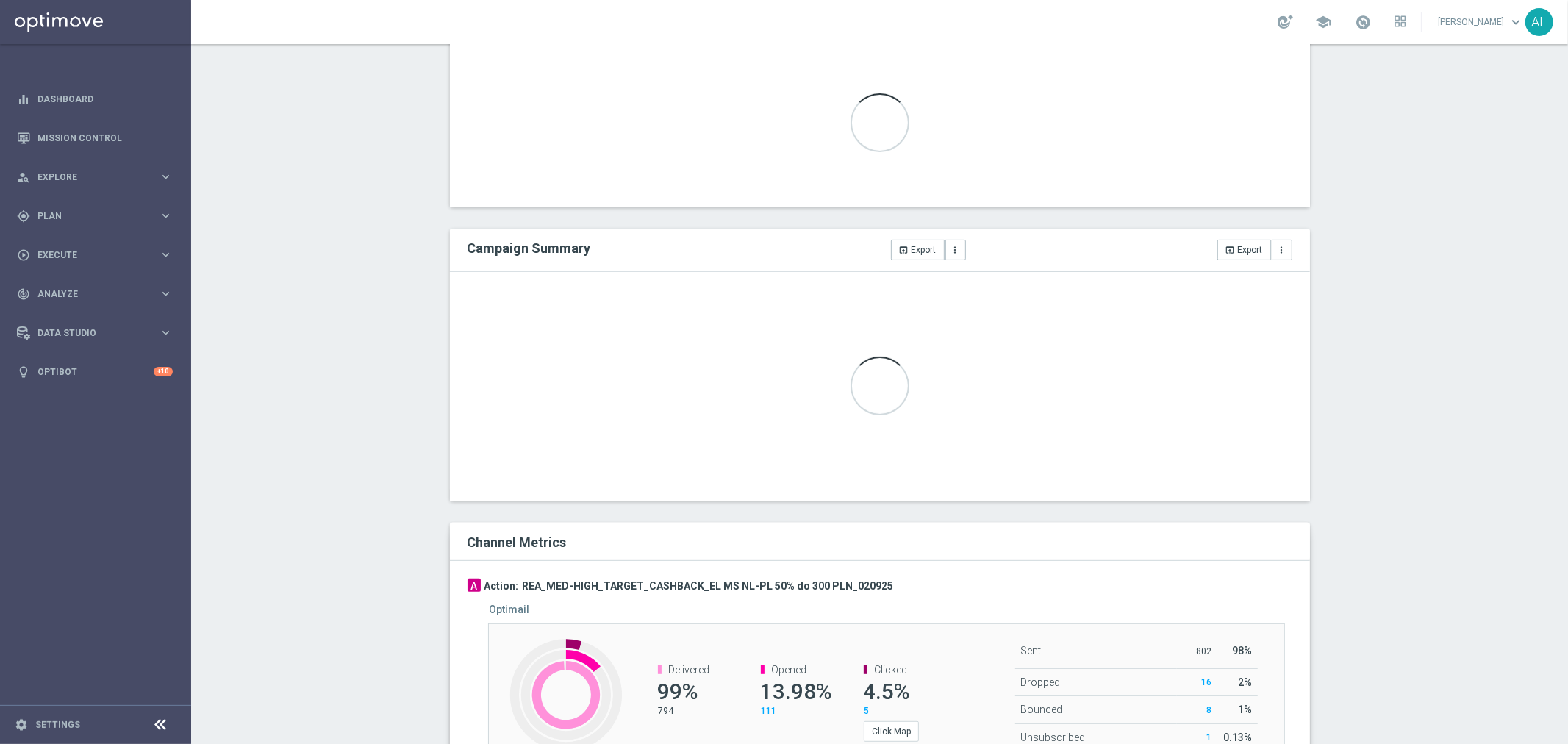
scroll to position [318, 0]
